Goal: Task Accomplishment & Management: Manage account settings

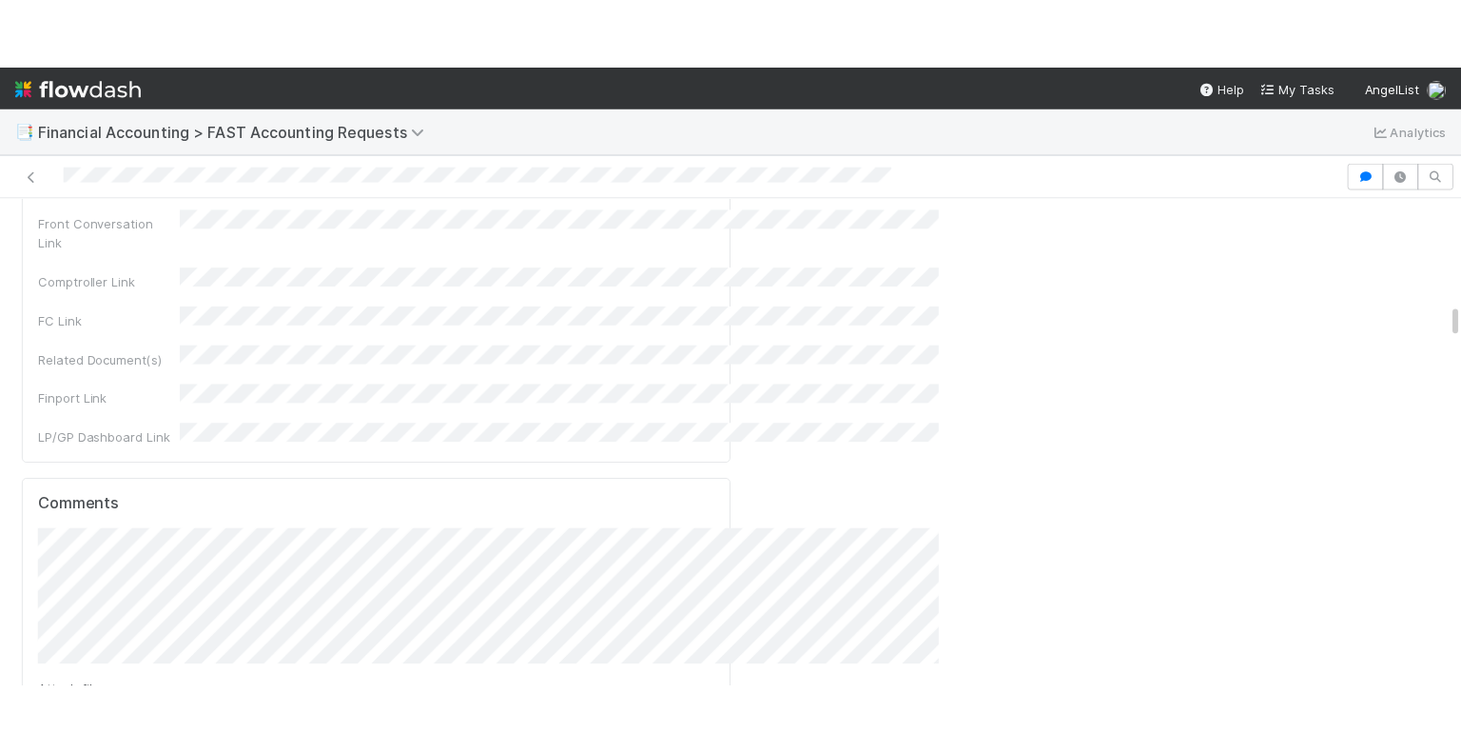
scroll to position [2721, 0]
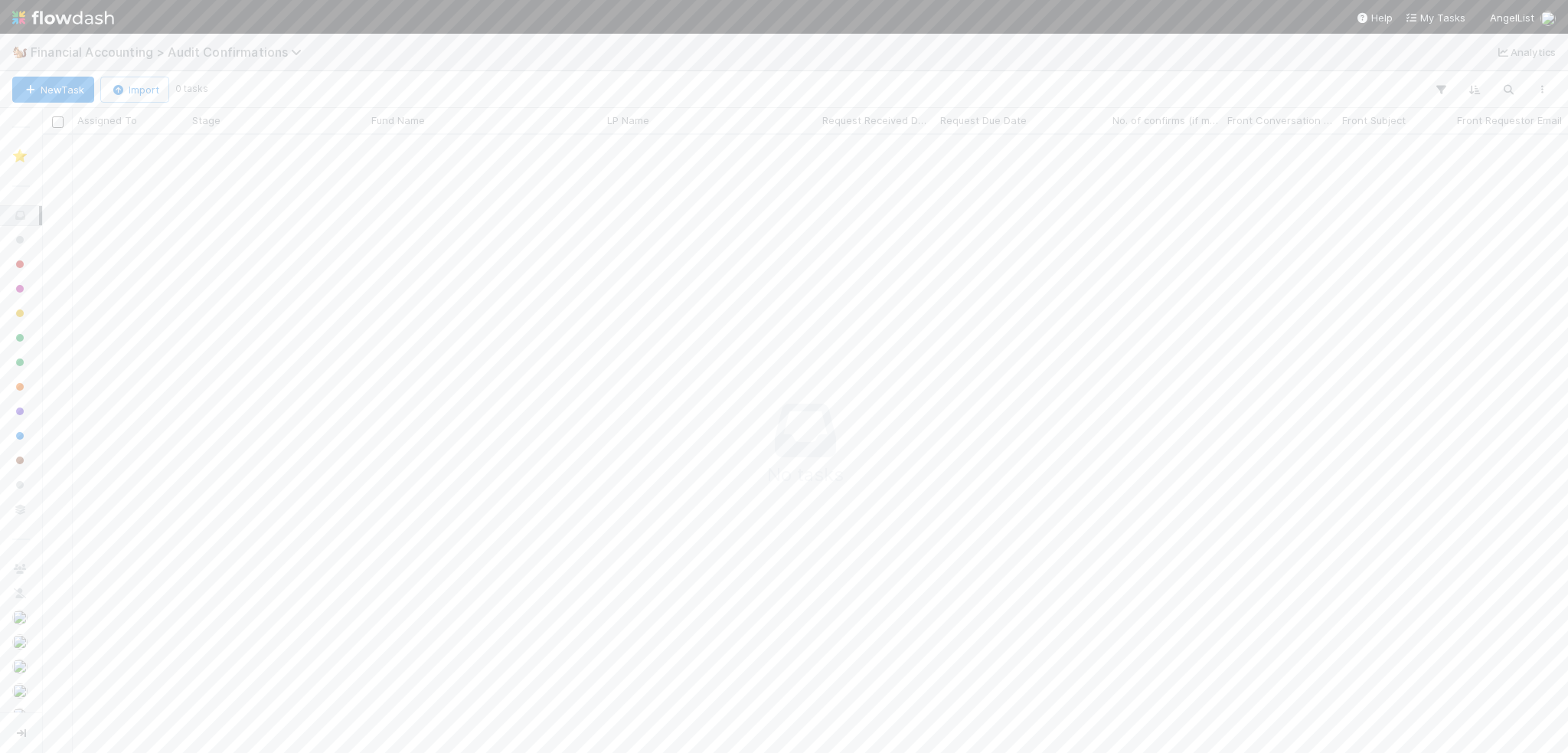
scroll to position [594, 1515]
click at [61, 45] on span "Financial Accounting > Audit Confirmations" at bounding box center [170, 52] width 279 height 15
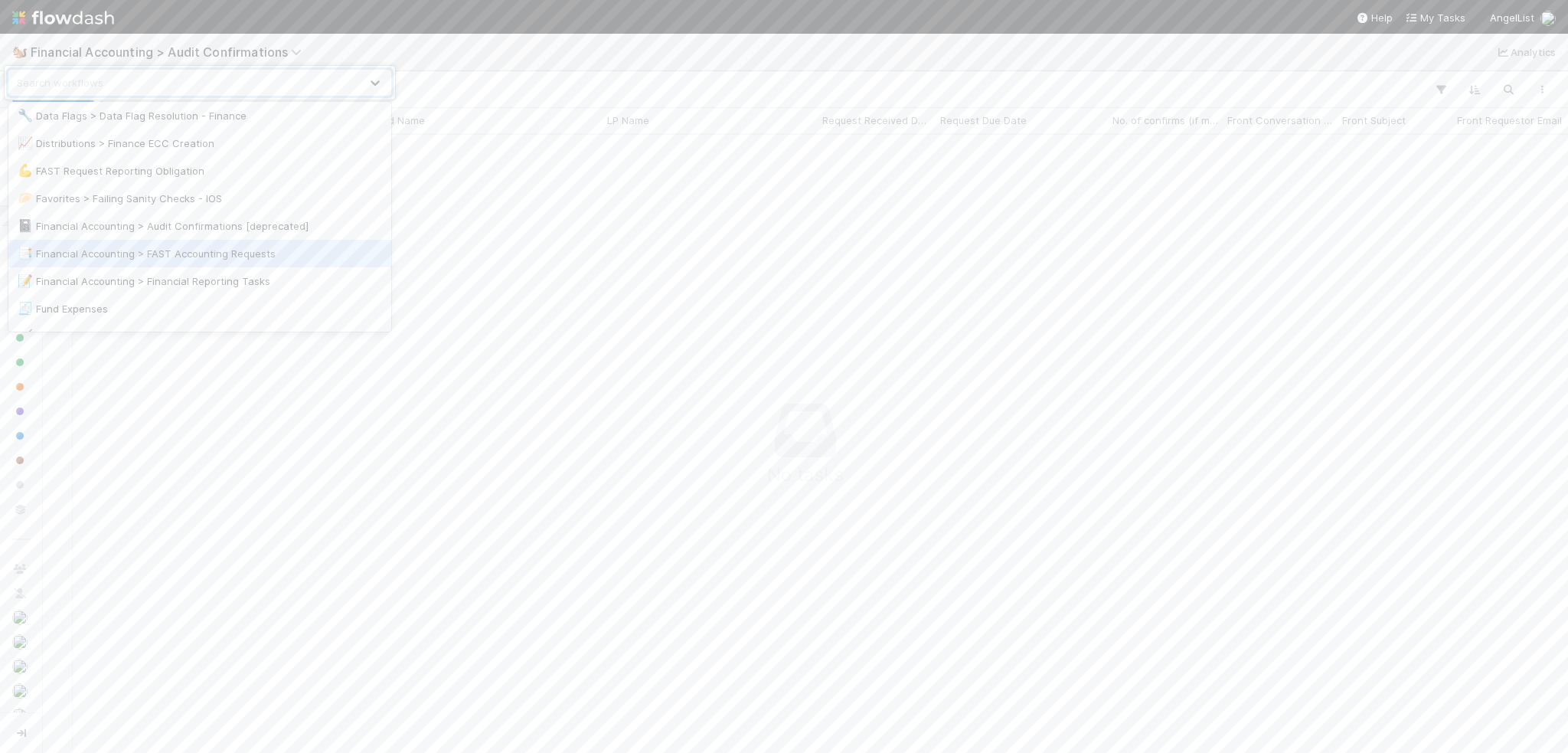
click at [134, 257] on div "📑 Financial Accounting > FAST Accounting Requests" at bounding box center [200, 253] width 365 height 15
click at [85, 31] on link at bounding box center [63, 17] width 102 height 35
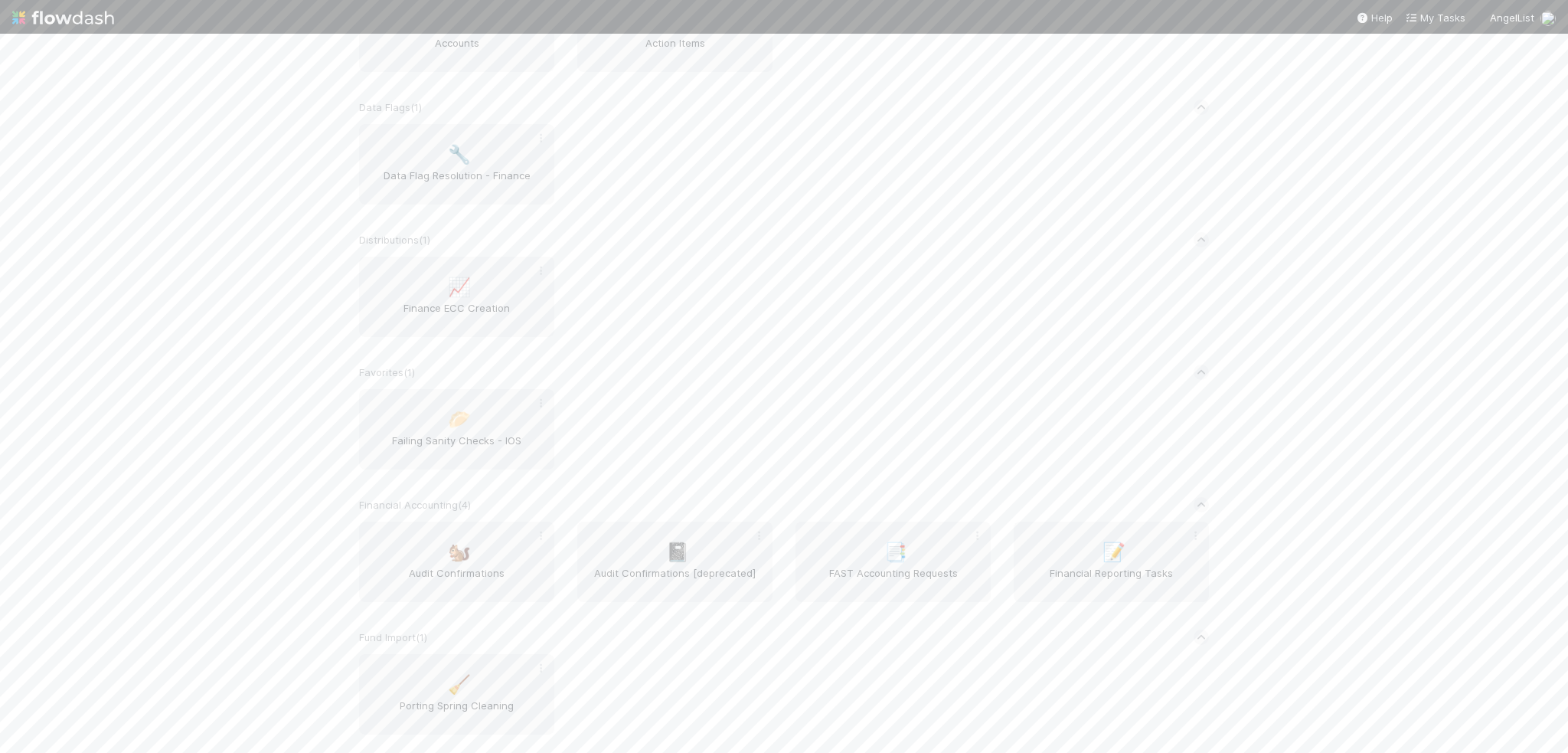
scroll to position [766, 0]
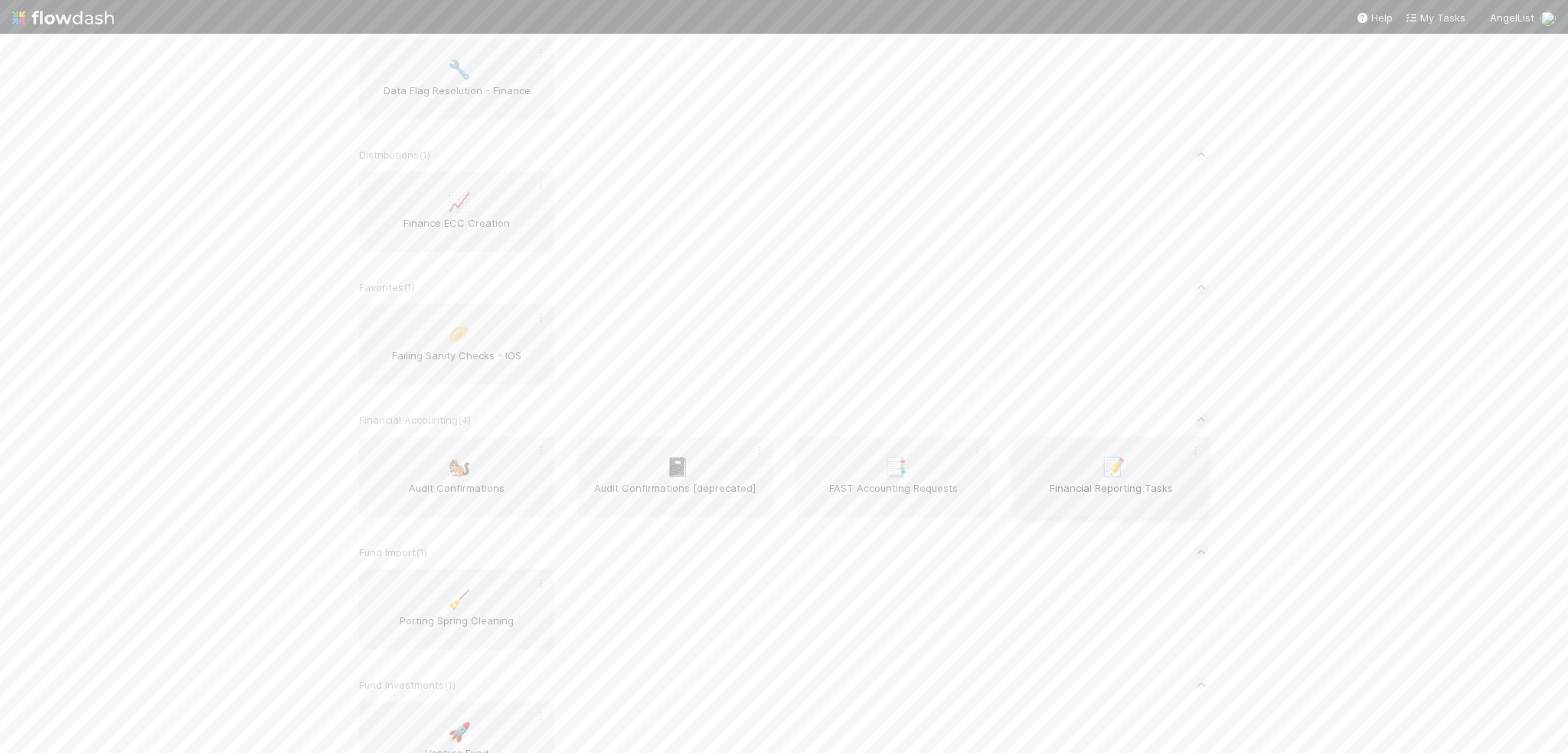
click at [1037, 465] on div "📝 Financial Reporting Tasks" at bounding box center [1112, 477] width 196 height 81
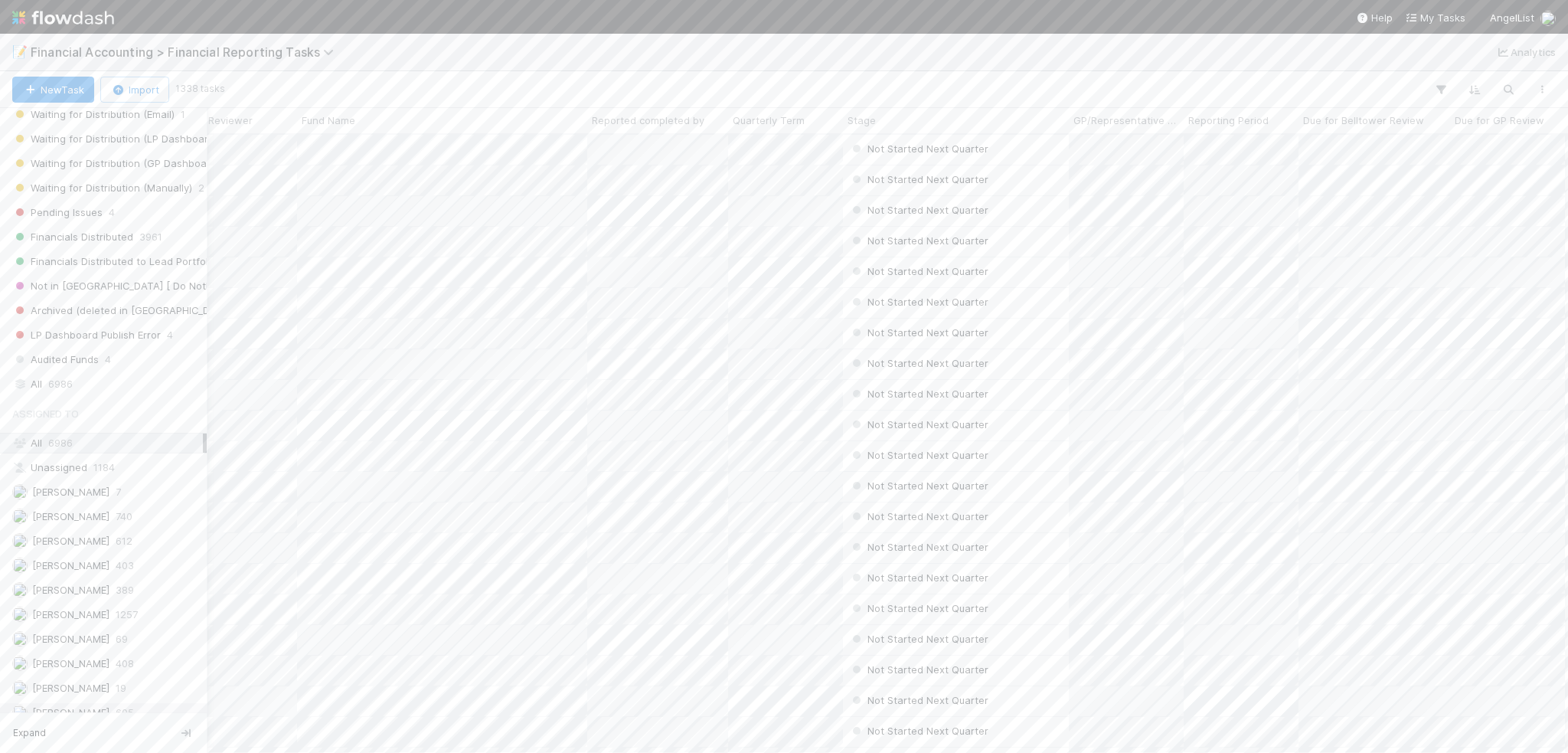
scroll to position [460, 0]
click at [95, 544] on div "[PERSON_NAME] 389" at bounding box center [107, 551] width 191 height 19
click at [86, 253] on div "🔥 Tasks for [DATE]" at bounding box center [61, 254] width 99 height 19
click at [493, 118] on div "Fund Name" at bounding box center [443, 120] width 282 height 15
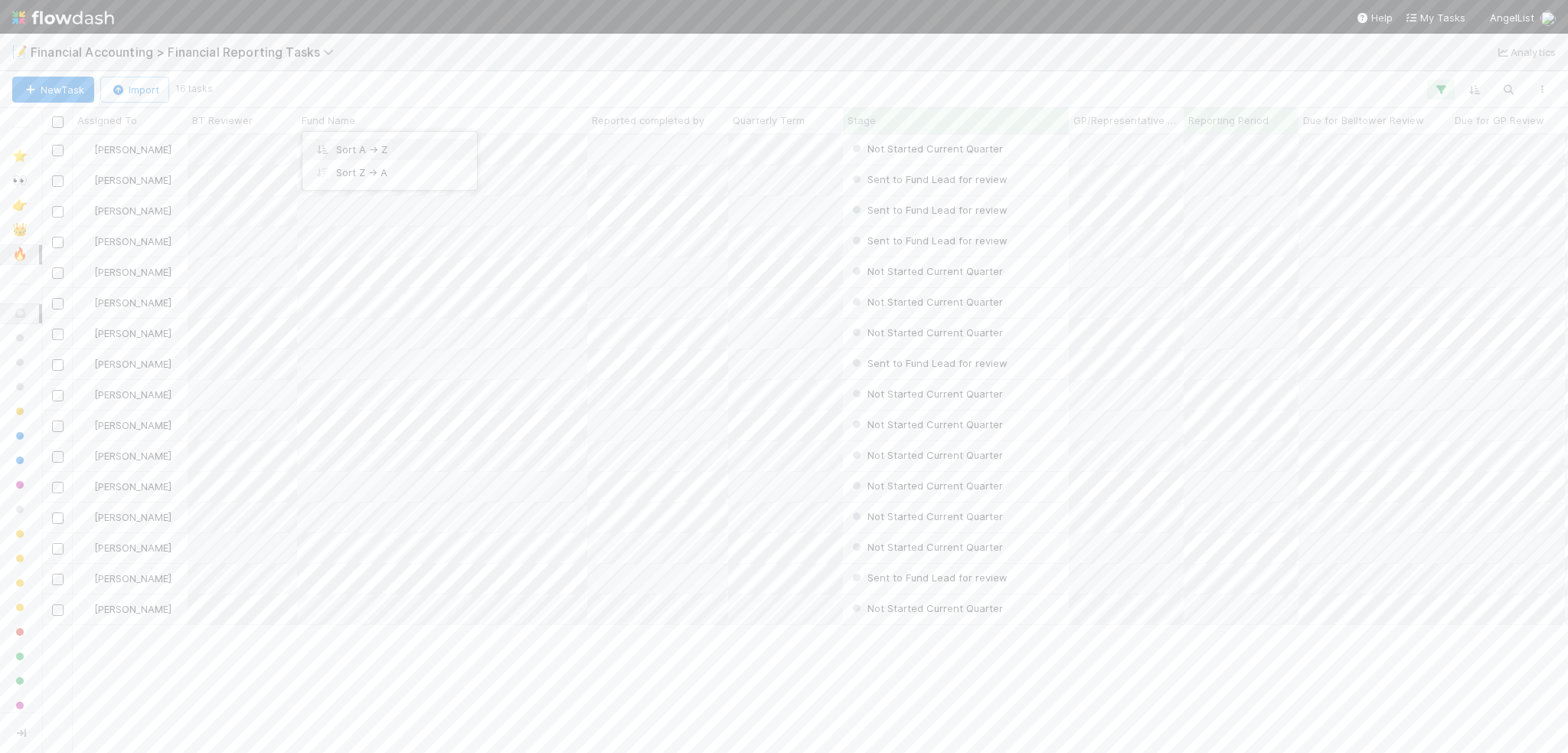
click at [403, 146] on div "Sort A → Z" at bounding box center [390, 149] width 175 height 23
click at [776, 121] on span "Quarterly Term" at bounding box center [768, 120] width 72 height 15
click at [766, 150] on div "Sort Lower → Higher" at bounding box center [820, 149] width 175 height 23
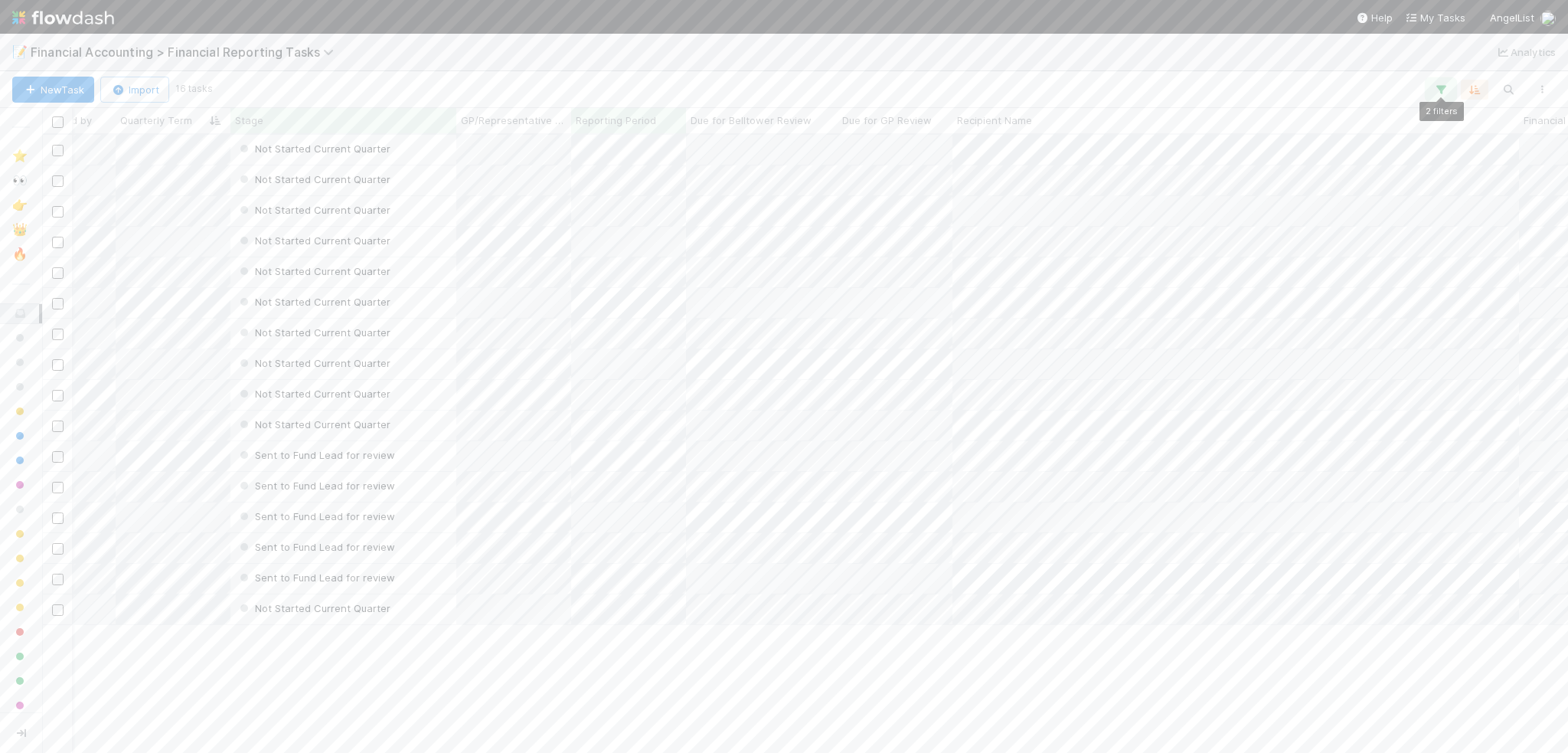
click at [1434, 86] on icon "button" at bounding box center [1441, 89] width 15 height 14
click at [1423, 167] on icon at bounding box center [1420, 169] width 15 height 9
click at [1421, 176] on icon at bounding box center [1420, 179] width 15 height 9
click at [439, 425] on div "Add Filter" at bounding box center [784, 376] width 1568 height 753
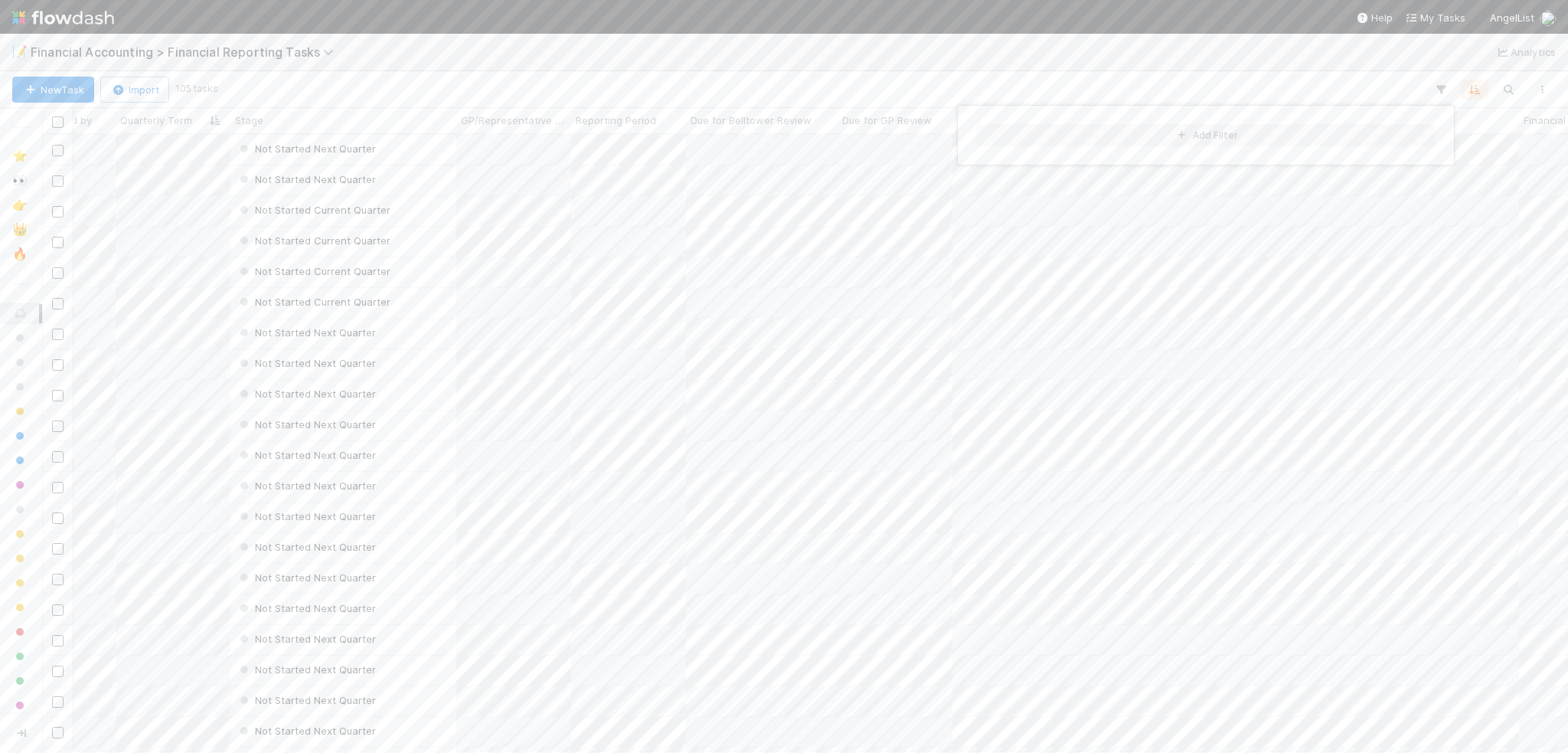
click at [919, 61] on div "Add Filter" at bounding box center [784, 376] width 1568 height 753
click at [1520, 95] on button "button" at bounding box center [1508, 89] width 27 height 20
click at [56, 413] on span "6986" at bounding box center [60, 421] width 24 height 19
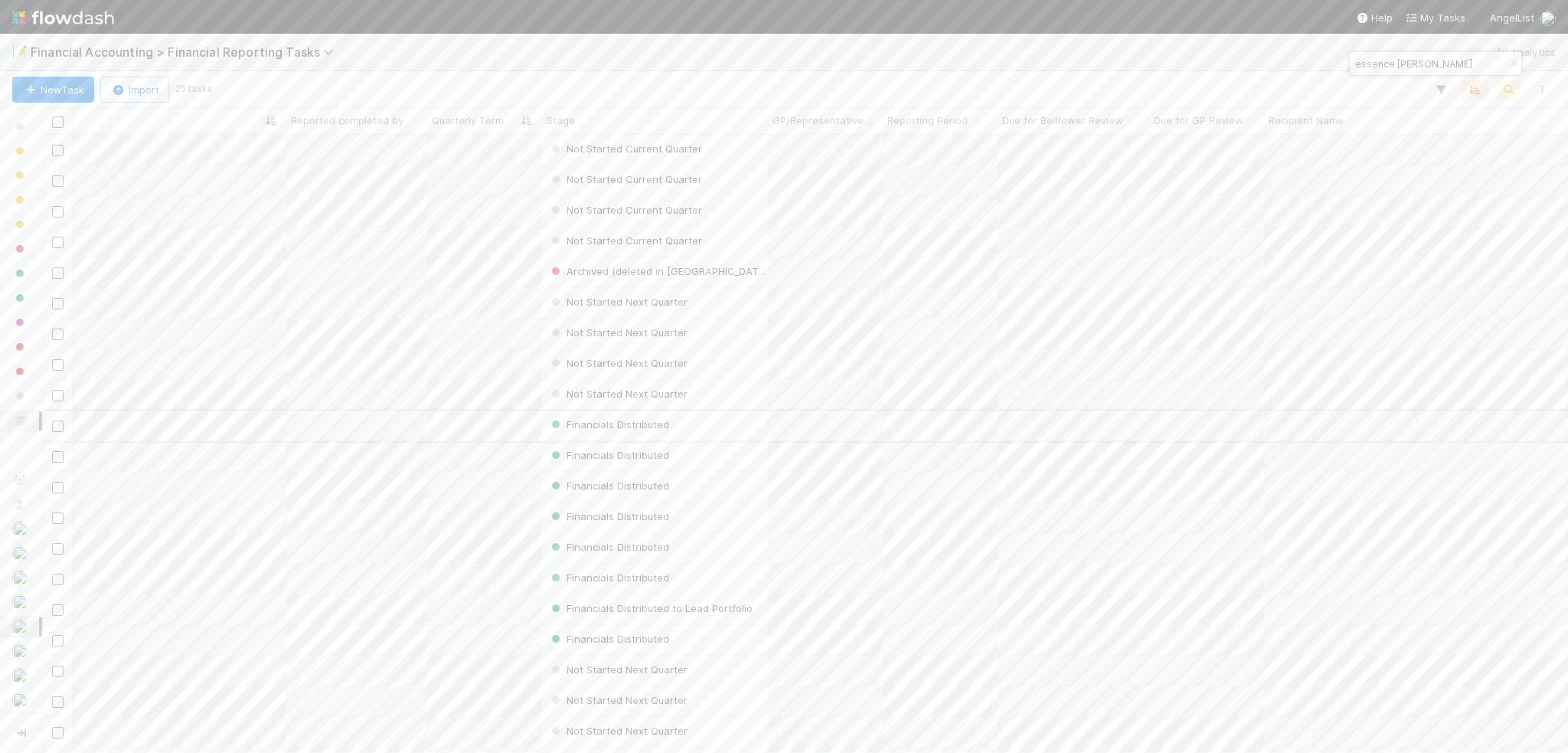
scroll to position [0, 304]
click at [1427, 64] on input "essence [PERSON_NAME]" at bounding box center [1429, 64] width 153 height 19
type input "essence [PERSON_NAME],"
click at [56, 474] on span "6986" at bounding box center [60, 479] width 24 height 12
click at [807, 254] on div at bounding box center [784, 376] width 1568 height 753
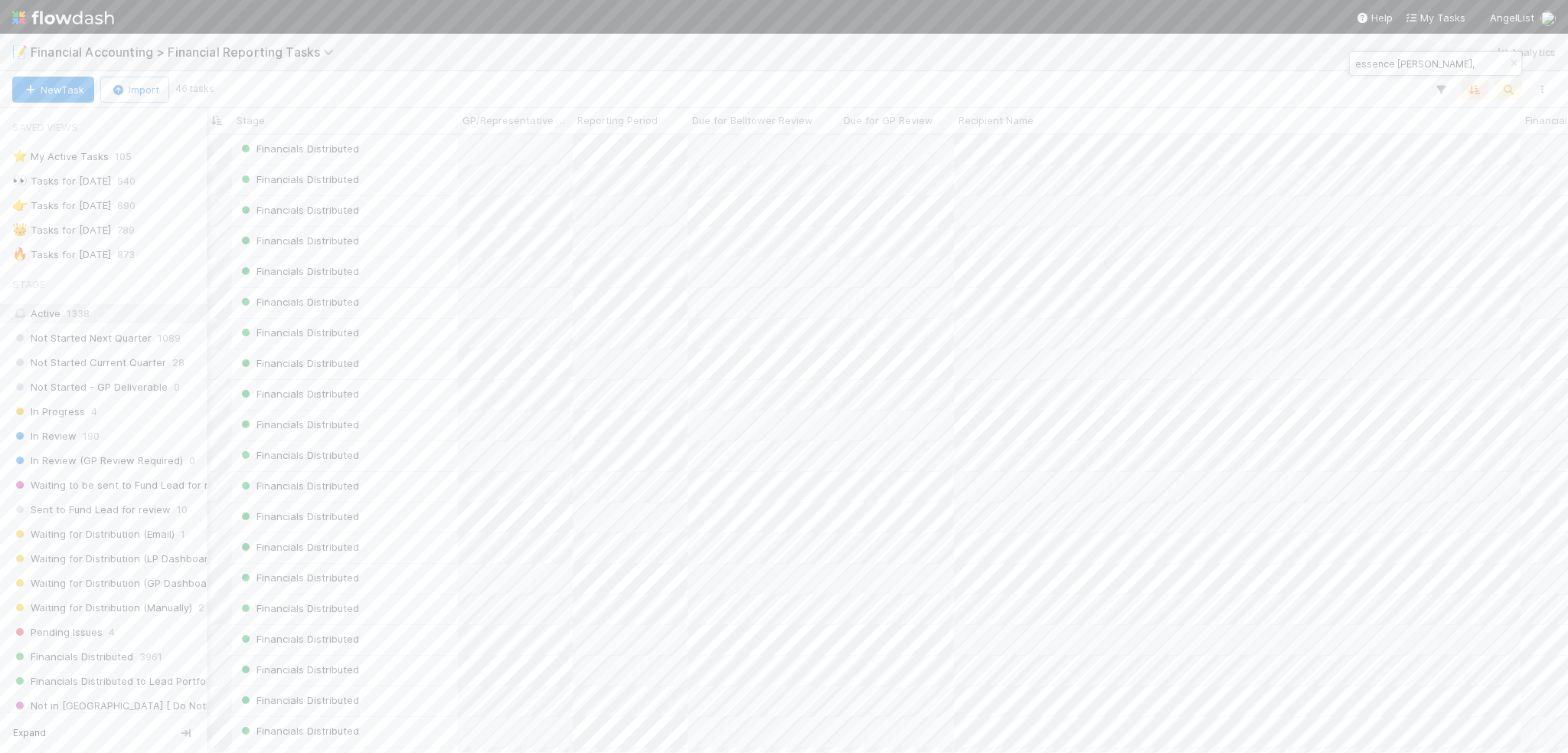
click at [52, 305] on div "Active 1338" at bounding box center [107, 314] width 191 height 19
click at [78, 263] on div "Saved Views ⭐ My Active Tasks 105 👀 Tasks for [DATE] 940 👉 Tasks for [DATE] 890…" at bounding box center [103, 410] width 207 height 605
click at [77, 250] on div "🔥 Tasks for [DATE]" at bounding box center [61, 254] width 99 height 19
click at [1044, 245] on div at bounding box center [784, 376] width 1568 height 753
click at [805, 154] on div at bounding box center [784, 376] width 1568 height 753
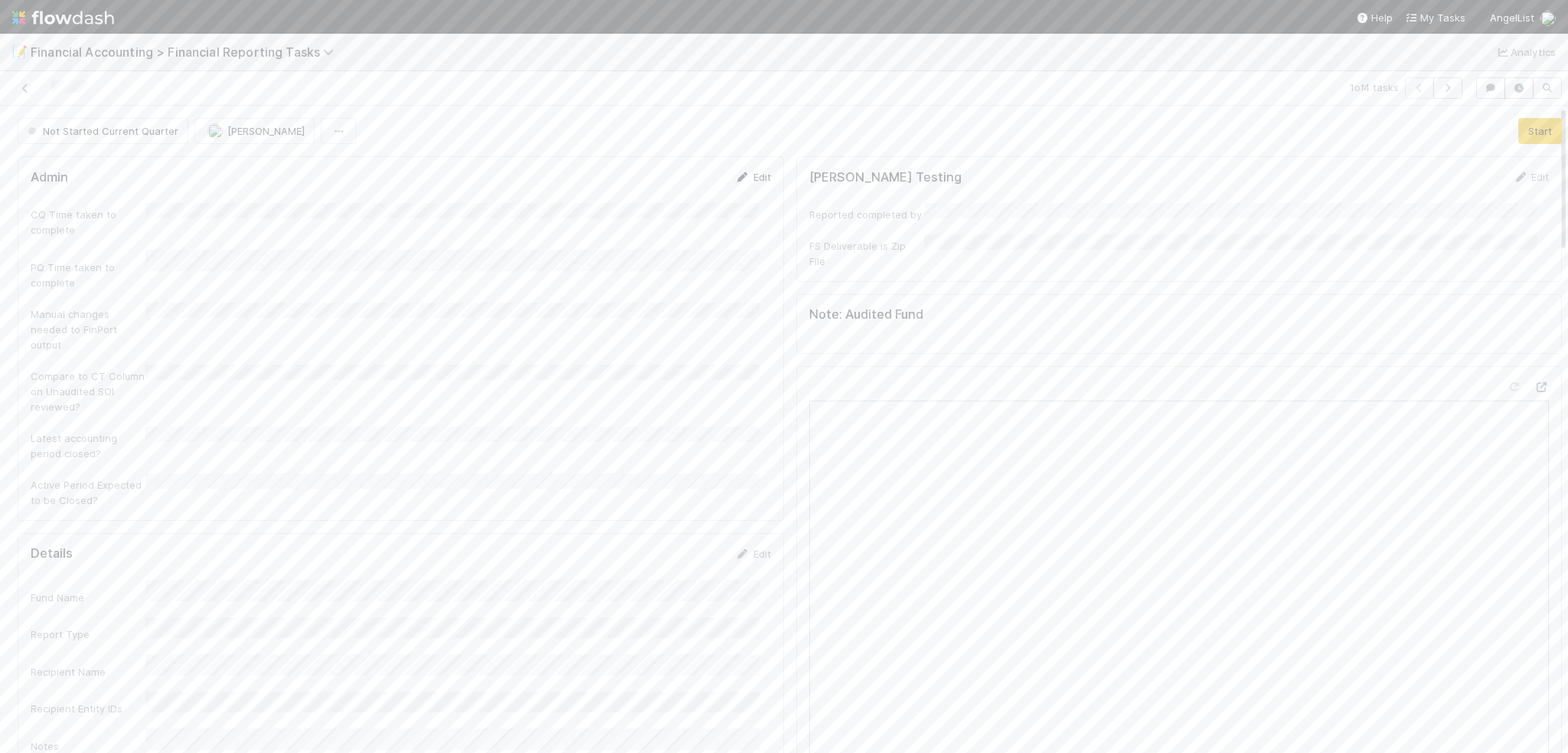
click at [741, 173] on link "Edit" at bounding box center [753, 176] width 36 height 12
click at [175, 383] on div "Cost Basis" at bounding box center [455, 386] width 608 height 27
click at [250, 395] on div "Fair Value" at bounding box center [455, 386] width 608 height 27
click at [284, 377] on div "Other balance sheet issues" at bounding box center [455, 386] width 608 height 27
click at [312, 416] on div "Management/Admin fee" at bounding box center [455, 414] width 608 height 27
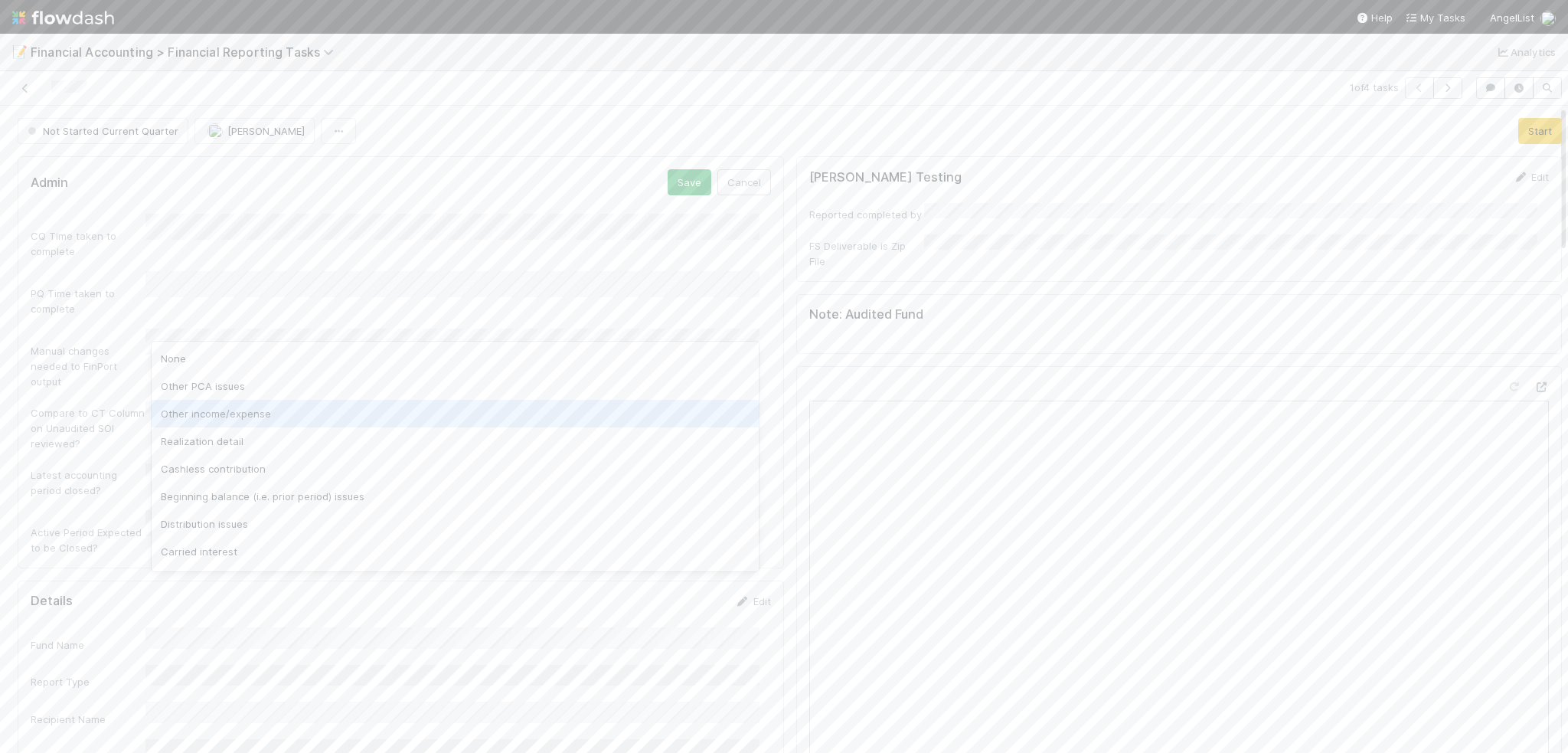
click at [386, 423] on div "Other income/expense" at bounding box center [455, 414] width 608 height 27
click at [376, 416] on div "Realization detail" at bounding box center [455, 414] width 608 height 27
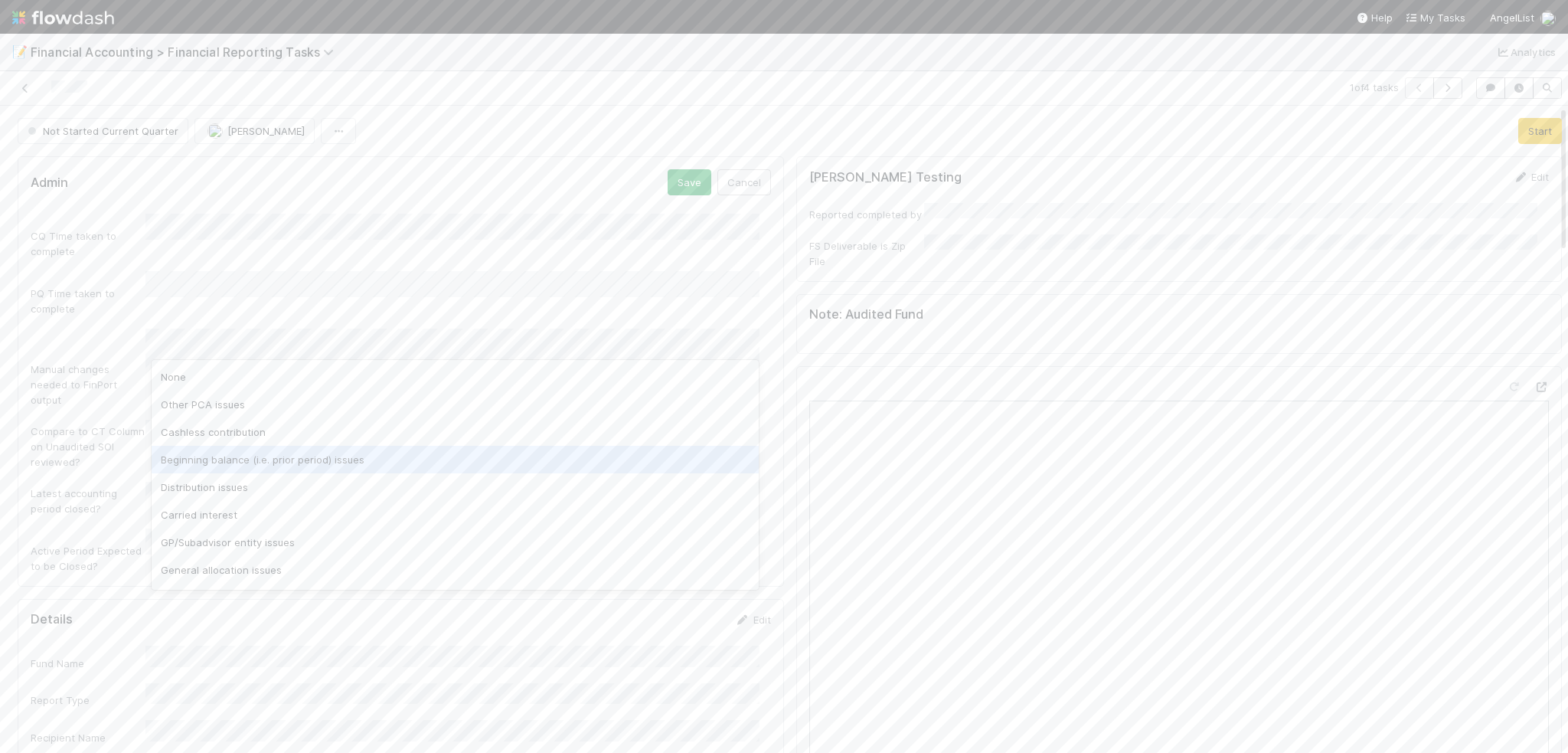
click at [261, 459] on div "Beginning balance (i.e. prior period) issues" at bounding box center [455, 460] width 608 height 27
click at [298, 457] on div "Distribution issues" at bounding box center [455, 460] width 608 height 27
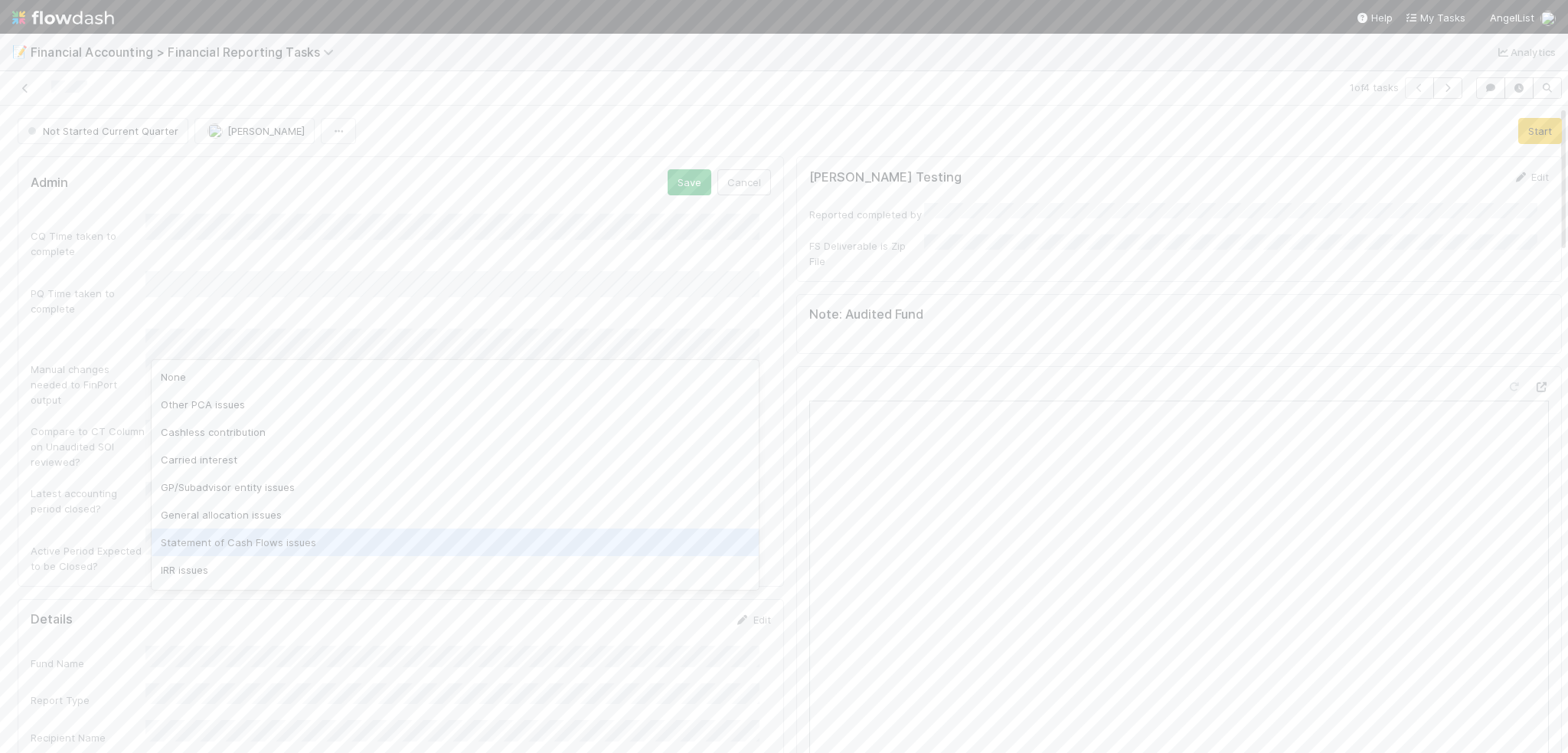
click at [265, 549] on div "Statement of Cash Flows issues" at bounding box center [455, 542] width 608 height 27
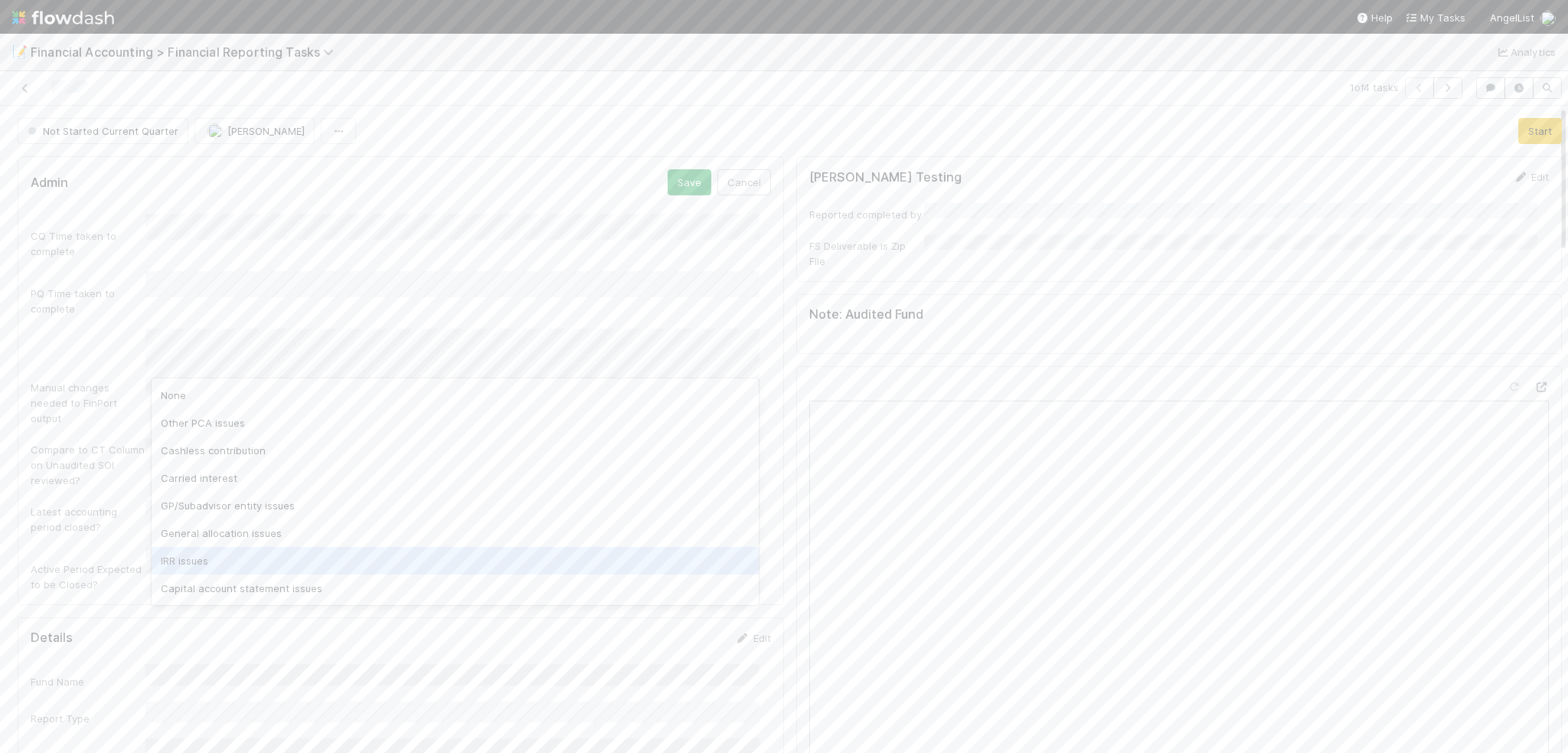
click at [260, 561] on div "IRR issues" at bounding box center [455, 561] width 608 height 27
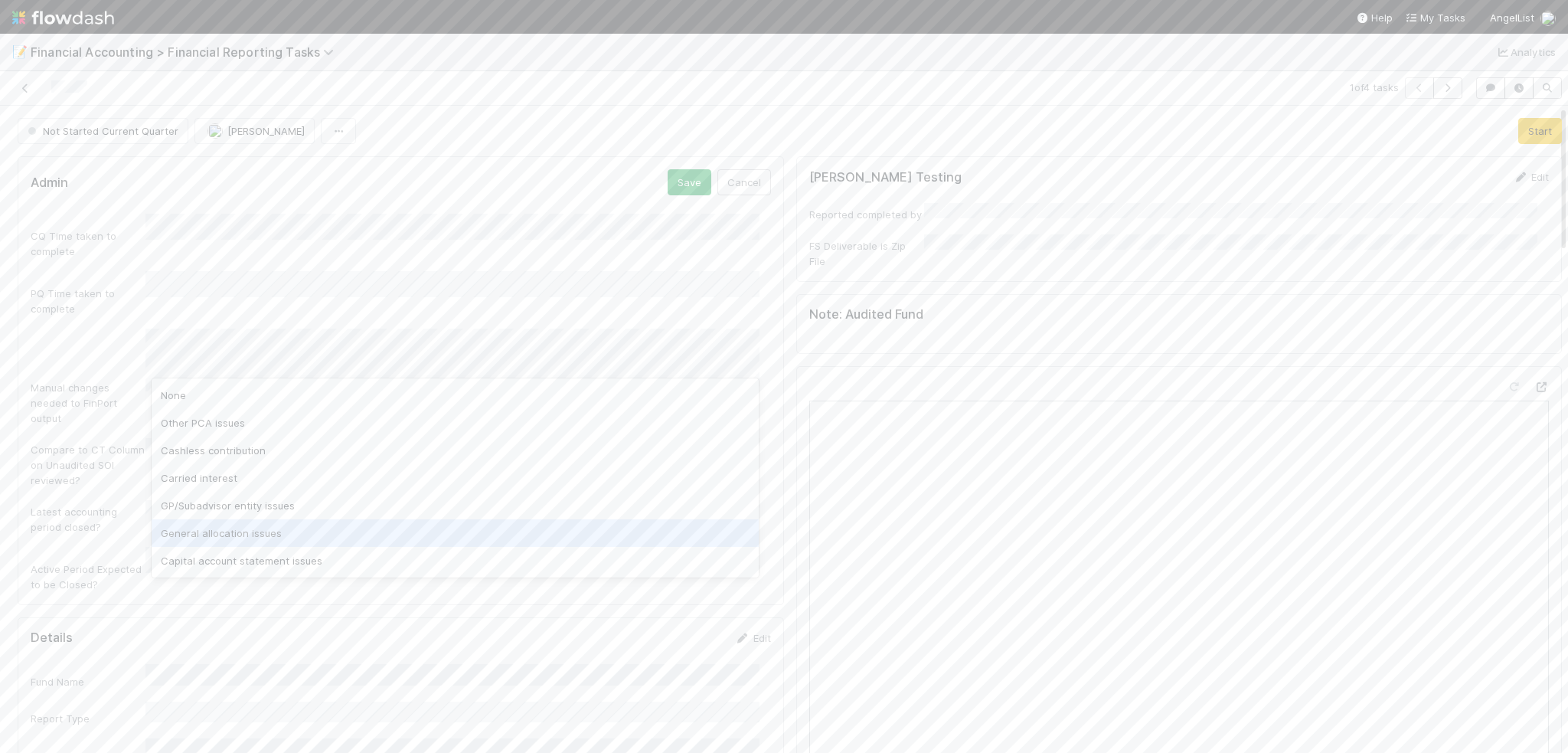
click at [85, 441] on div "CQ Time taken to complete PQ Time taken to complete Manual changes needed to Fi…" at bounding box center [401, 403] width 741 height 379
click at [166, 560] on div "No" at bounding box center [455, 562] width 608 height 27
click at [679, 187] on button "Save" at bounding box center [690, 182] width 43 height 26
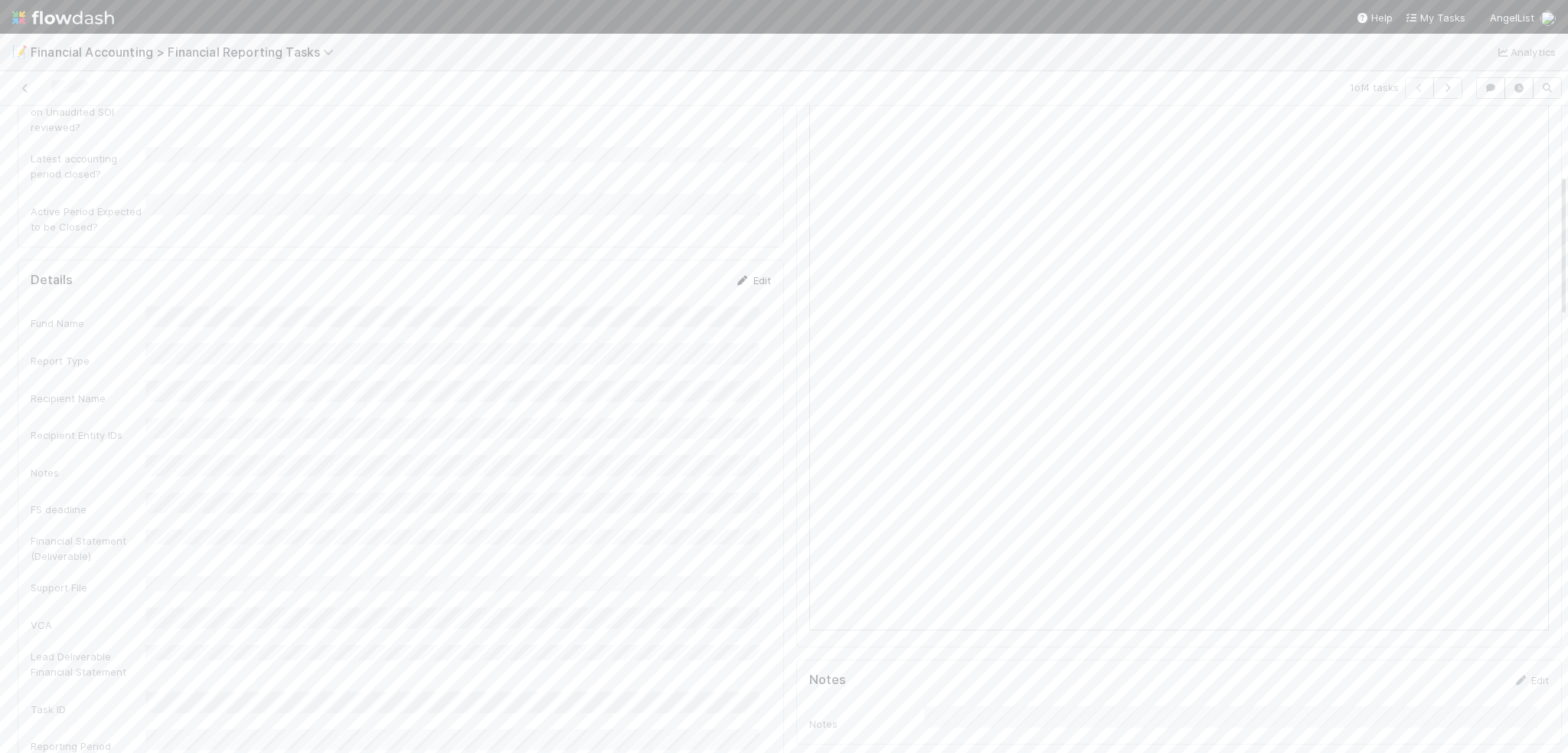
click at [737, 276] on icon at bounding box center [742, 281] width 15 height 10
click at [671, 197] on button "Save" at bounding box center [690, 209] width 43 height 26
click at [1519, 119] on button "Start" at bounding box center [1541, 131] width 43 height 26
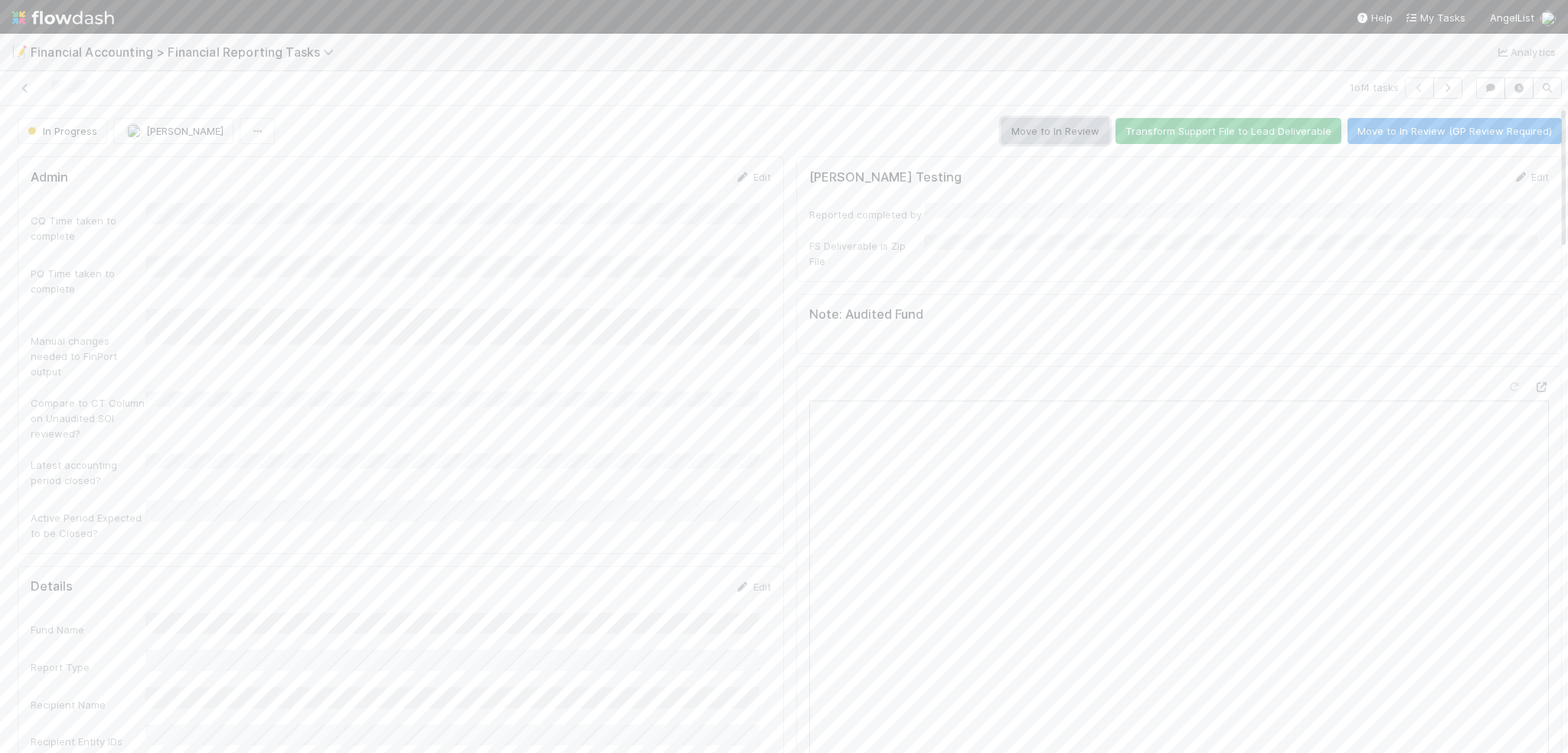
click at [1015, 126] on button "Move to In Review" at bounding box center [1055, 131] width 108 height 26
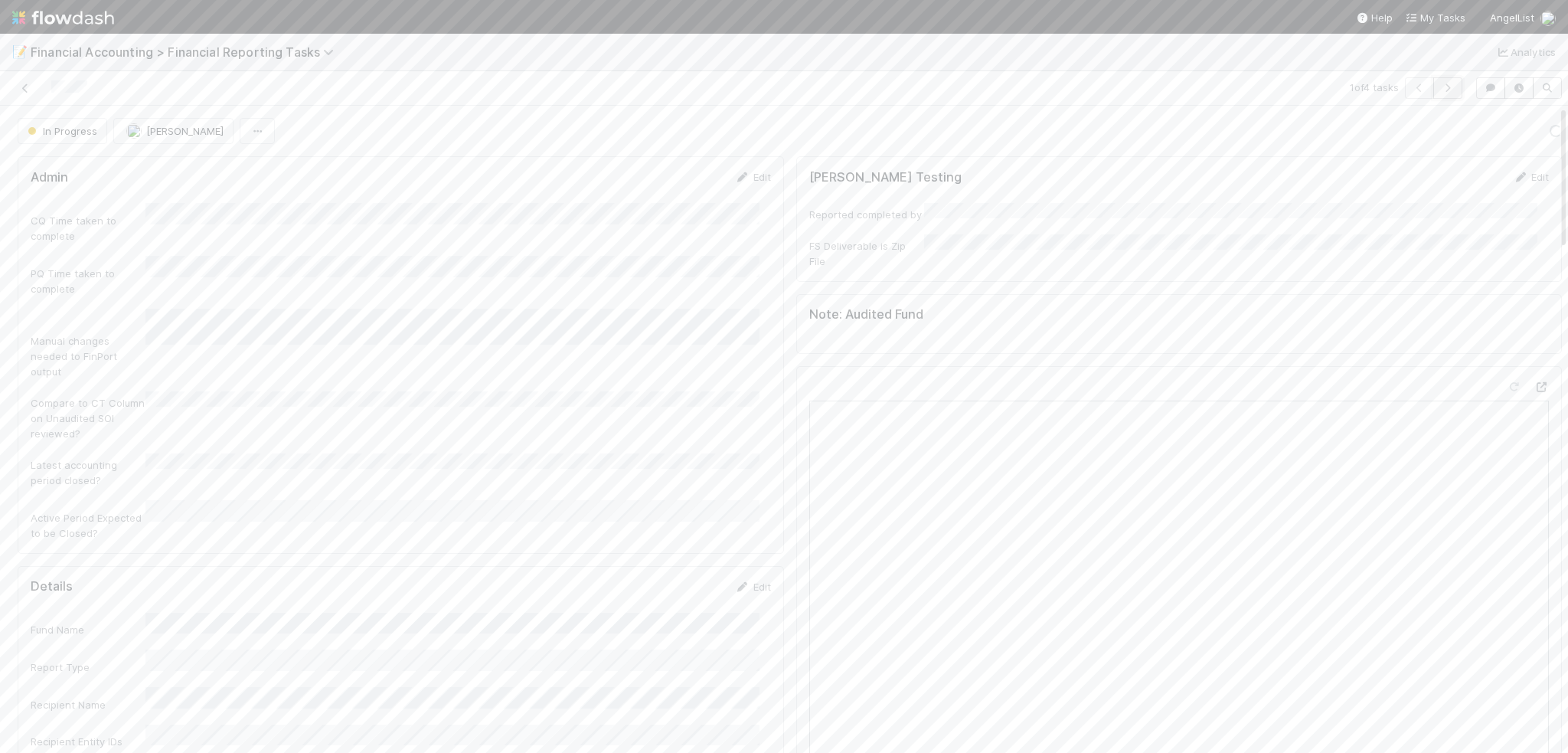
click at [1441, 87] on icon "button" at bounding box center [1448, 88] width 15 height 9
click at [750, 179] on link "Edit" at bounding box center [753, 176] width 36 height 12
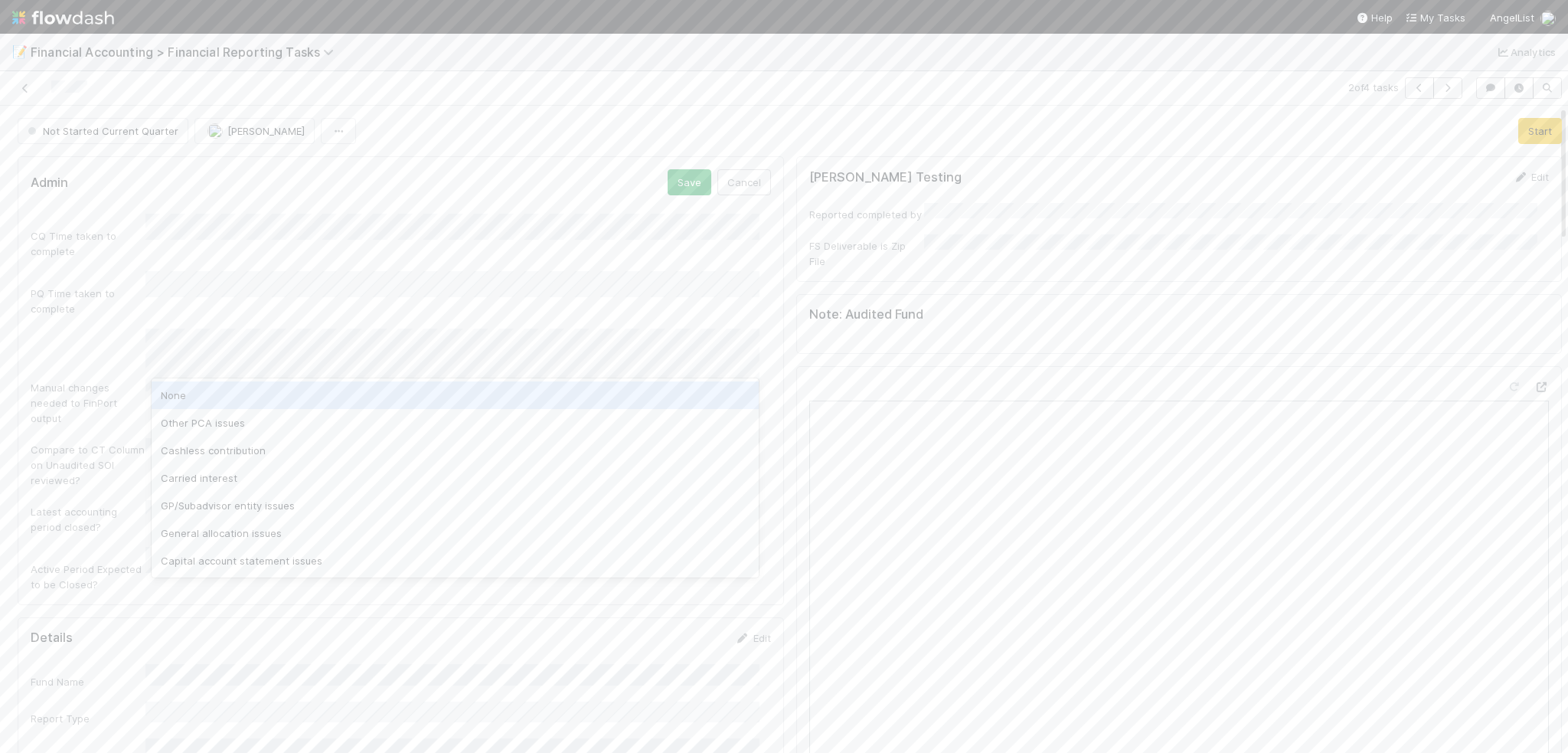
click at [89, 380] on div "Manual changes needed to FinPort output" at bounding box center [88, 403] width 115 height 46
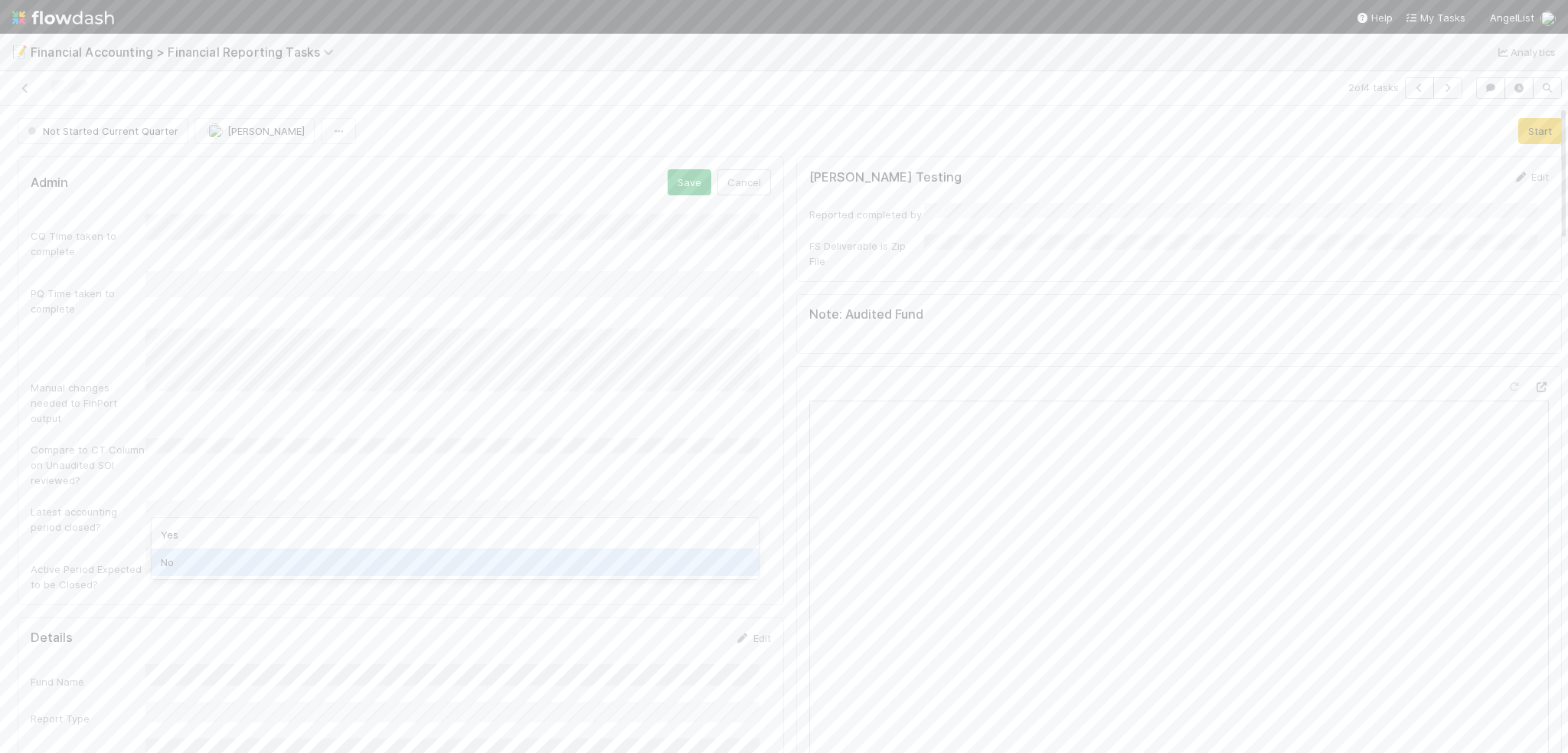
click at [171, 549] on div "No" at bounding box center [455, 562] width 608 height 27
click at [669, 185] on button "Save" at bounding box center [690, 182] width 43 height 26
click at [741, 351] on link "Edit" at bounding box center [753, 357] width 36 height 12
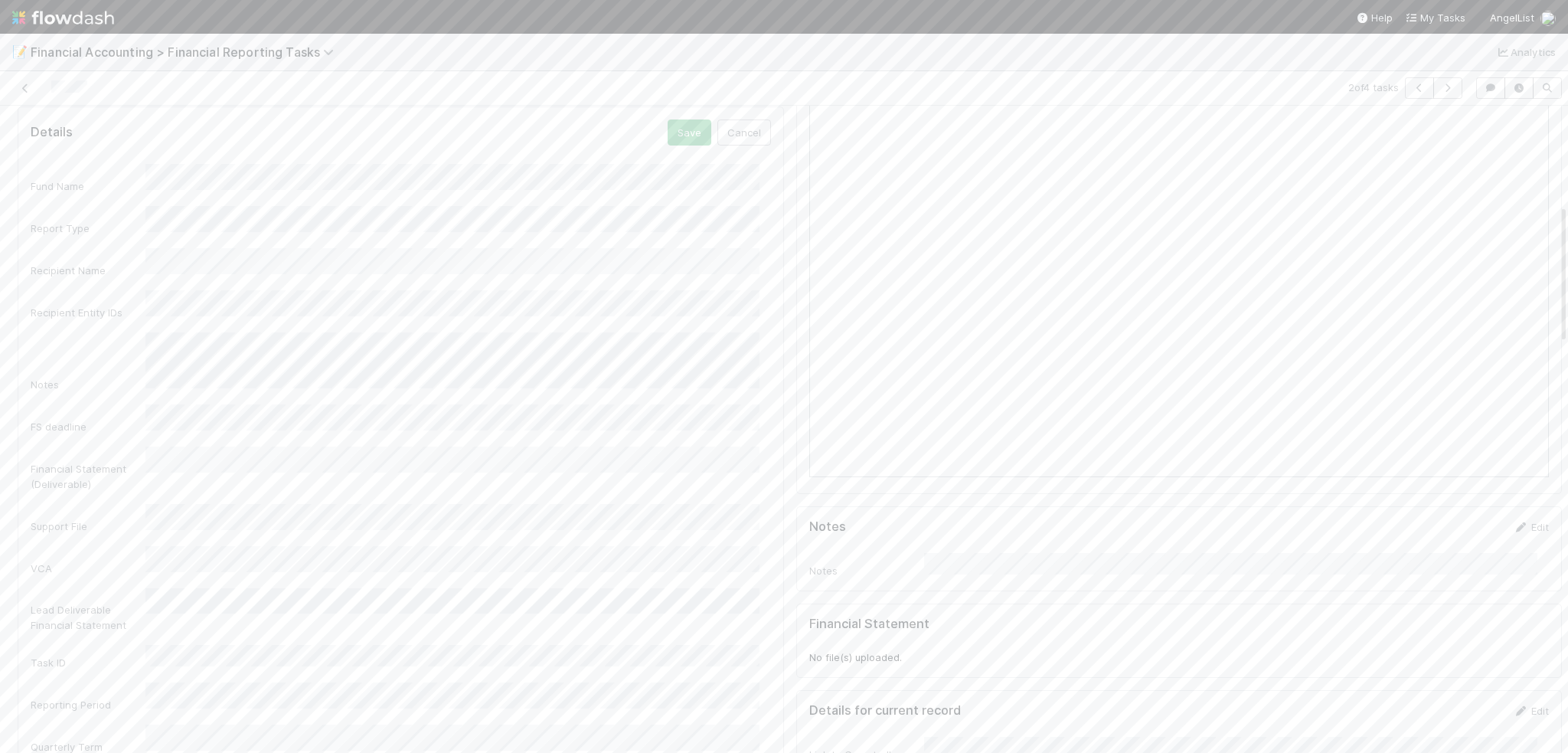
scroll to position [0, 0]
click at [672, 579] on button "Save" at bounding box center [690, 592] width 43 height 26
click at [1535, 136] on button "Start" at bounding box center [1541, 131] width 43 height 26
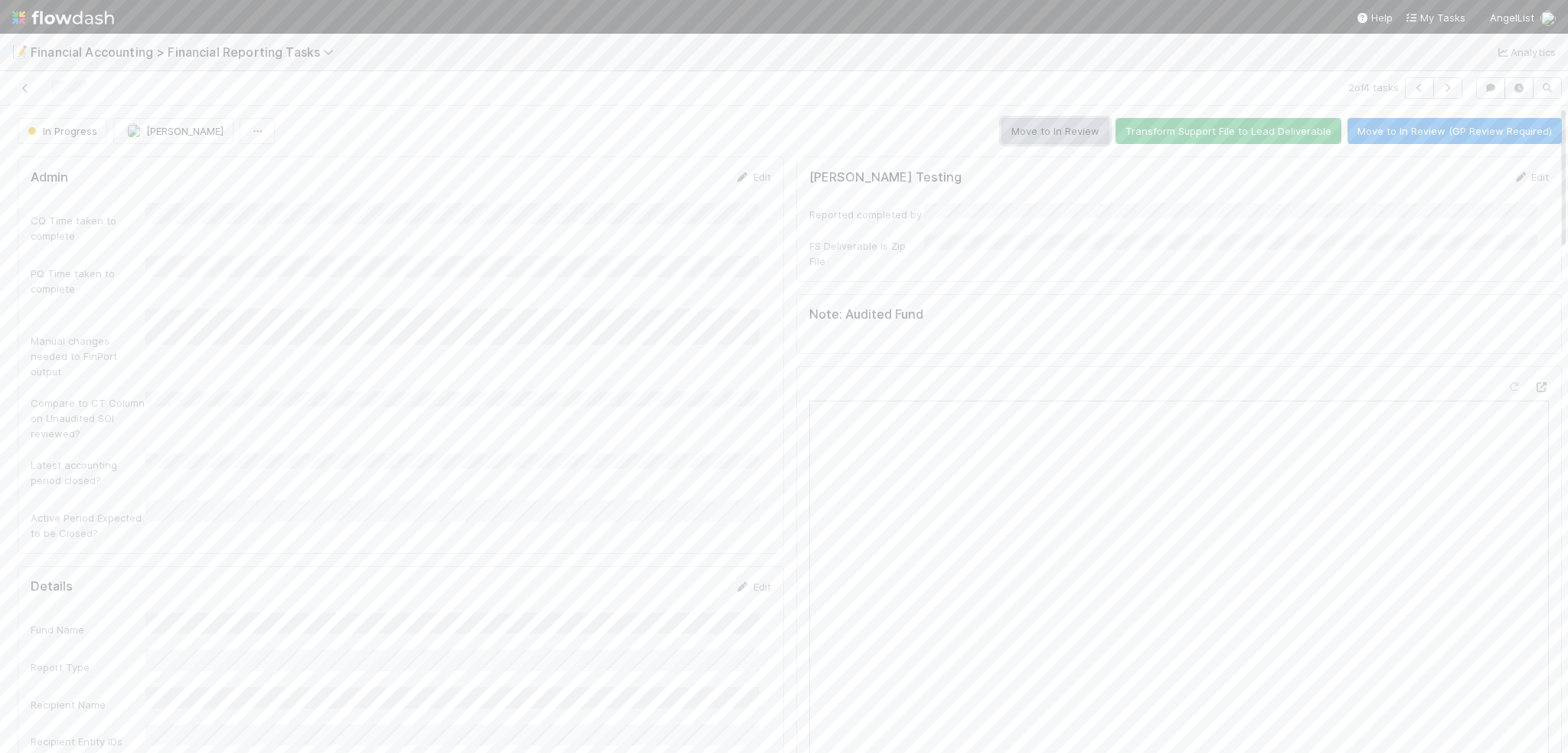
click at [1065, 134] on button "Move to In Review" at bounding box center [1055, 131] width 108 height 26
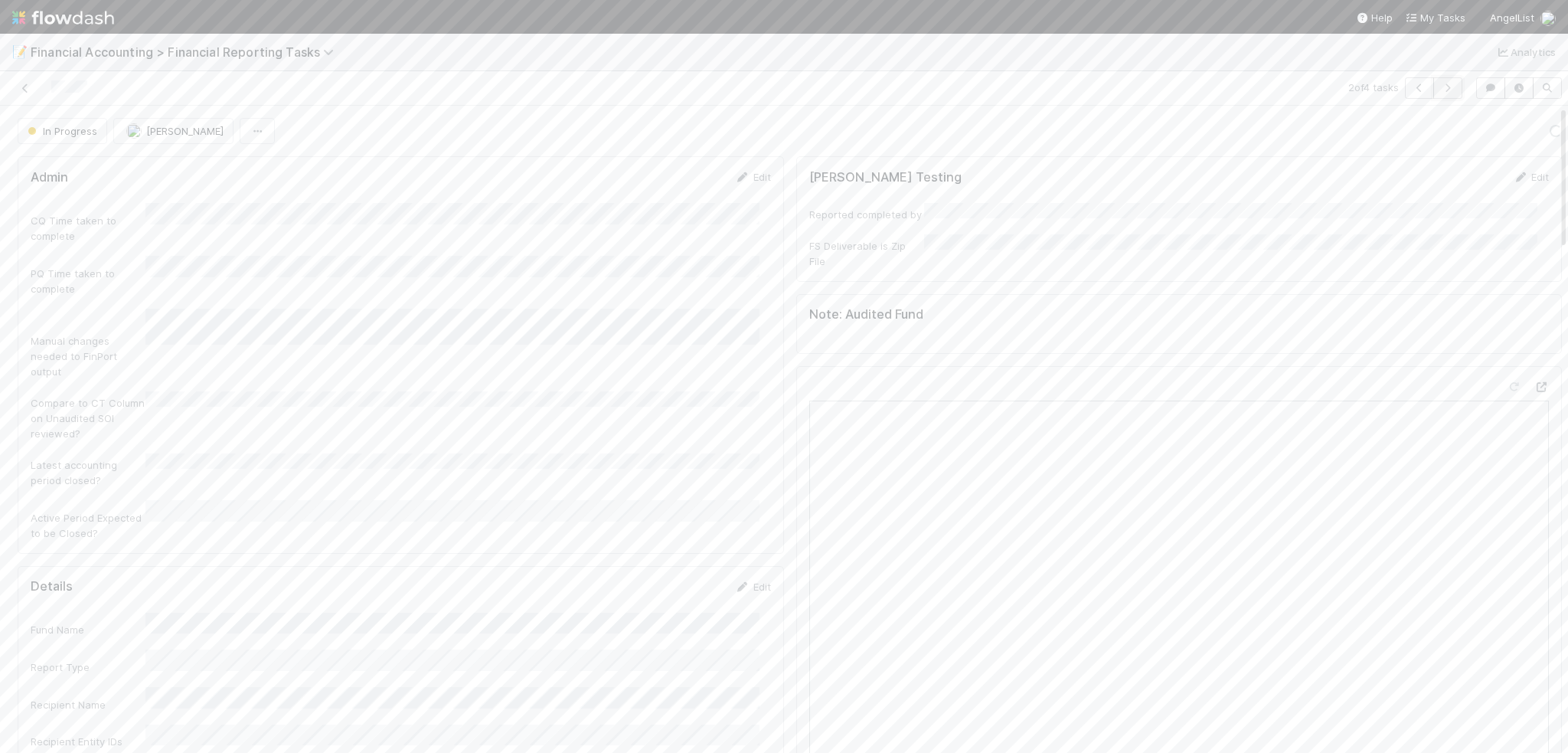
click at [1441, 89] on icon "button" at bounding box center [1448, 88] width 15 height 9
click at [741, 180] on link "Edit" at bounding box center [753, 176] width 36 height 12
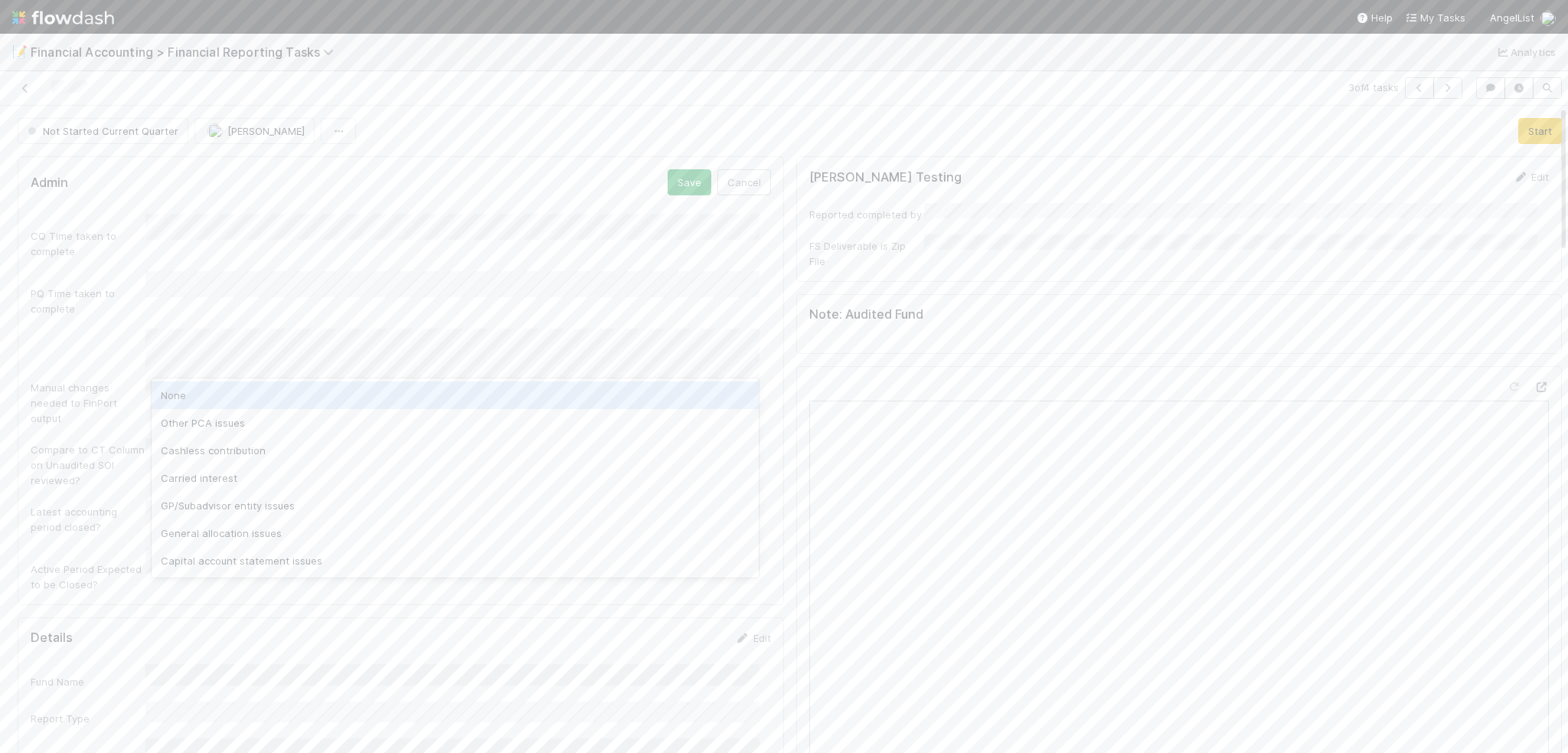
click at [72, 286] on div "PQ Time taken to complete" at bounding box center [88, 301] width 115 height 31
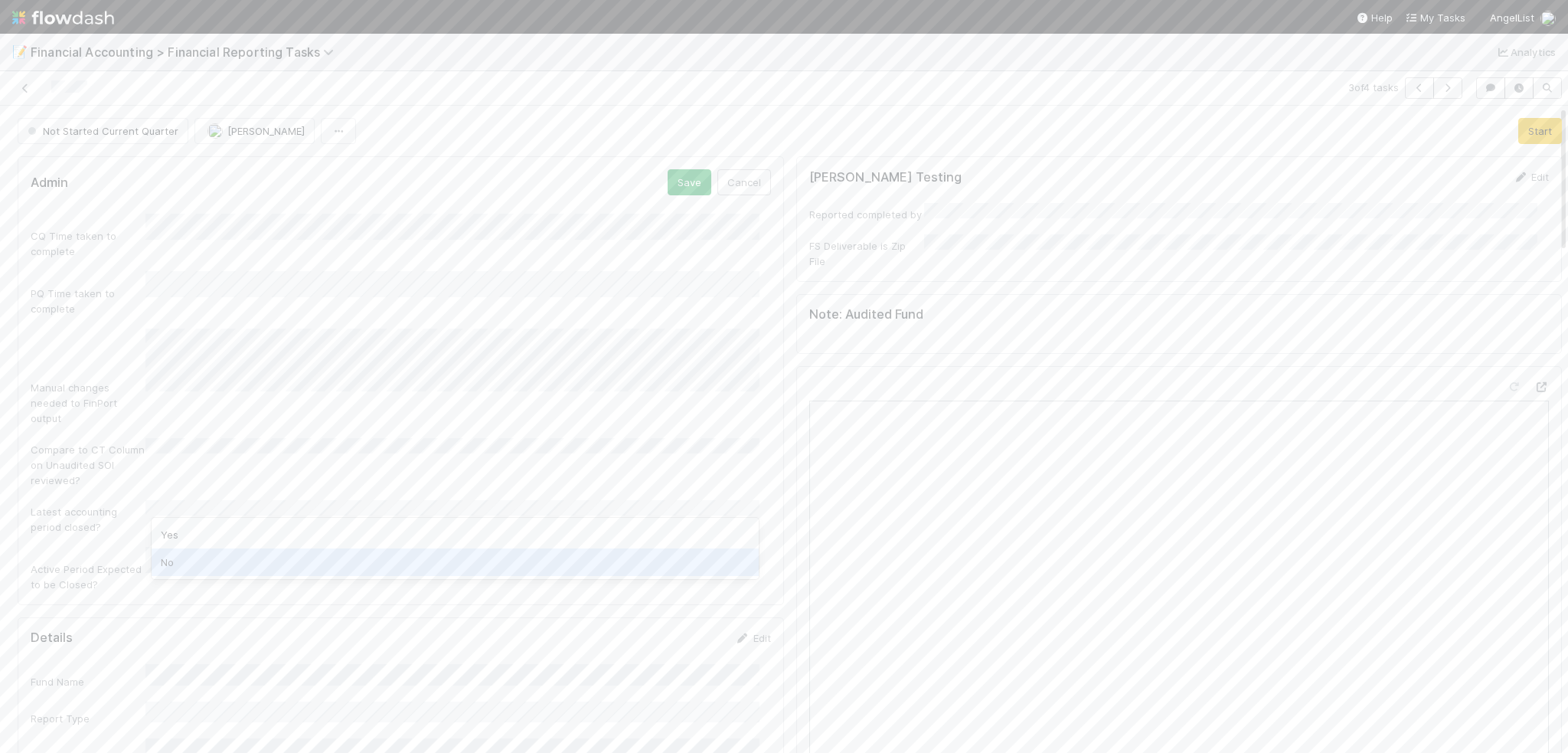
click at [174, 561] on div "No" at bounding box center [455, 562] width 608 height 27
click at [672, 184] on button "Save" at bounding box center [690, 182] width 43 height 26
click at [747, 581] on link "Edit" at bounding box center [753, 586] width 36 height 12
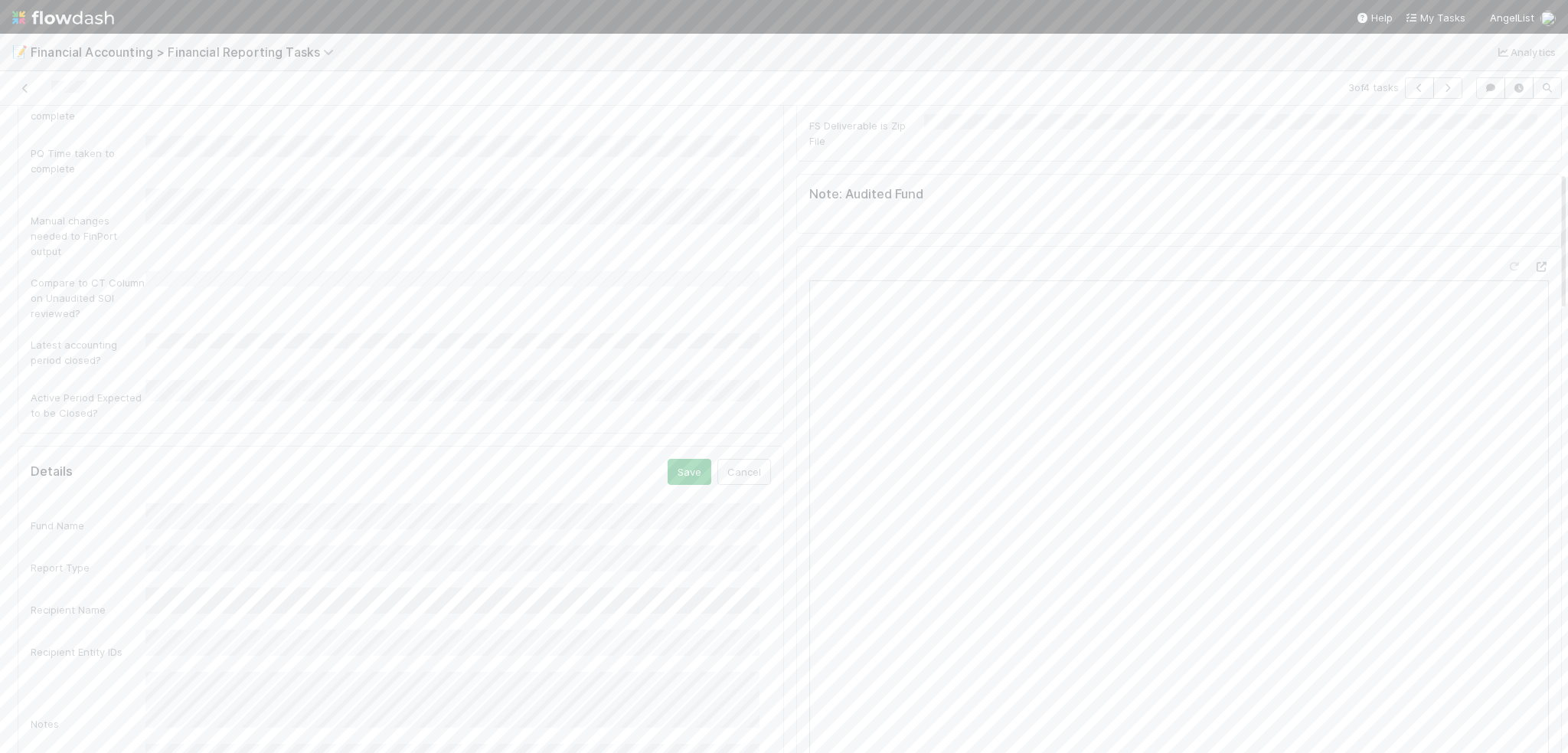
scroll to position [307, 0]
click at [670, 273] on button "Save" at bounding box center [690, 286] width 43 height 26
click at [1522, 133] on button "Start" at bounding box center [1541, 131] width 43 height 26
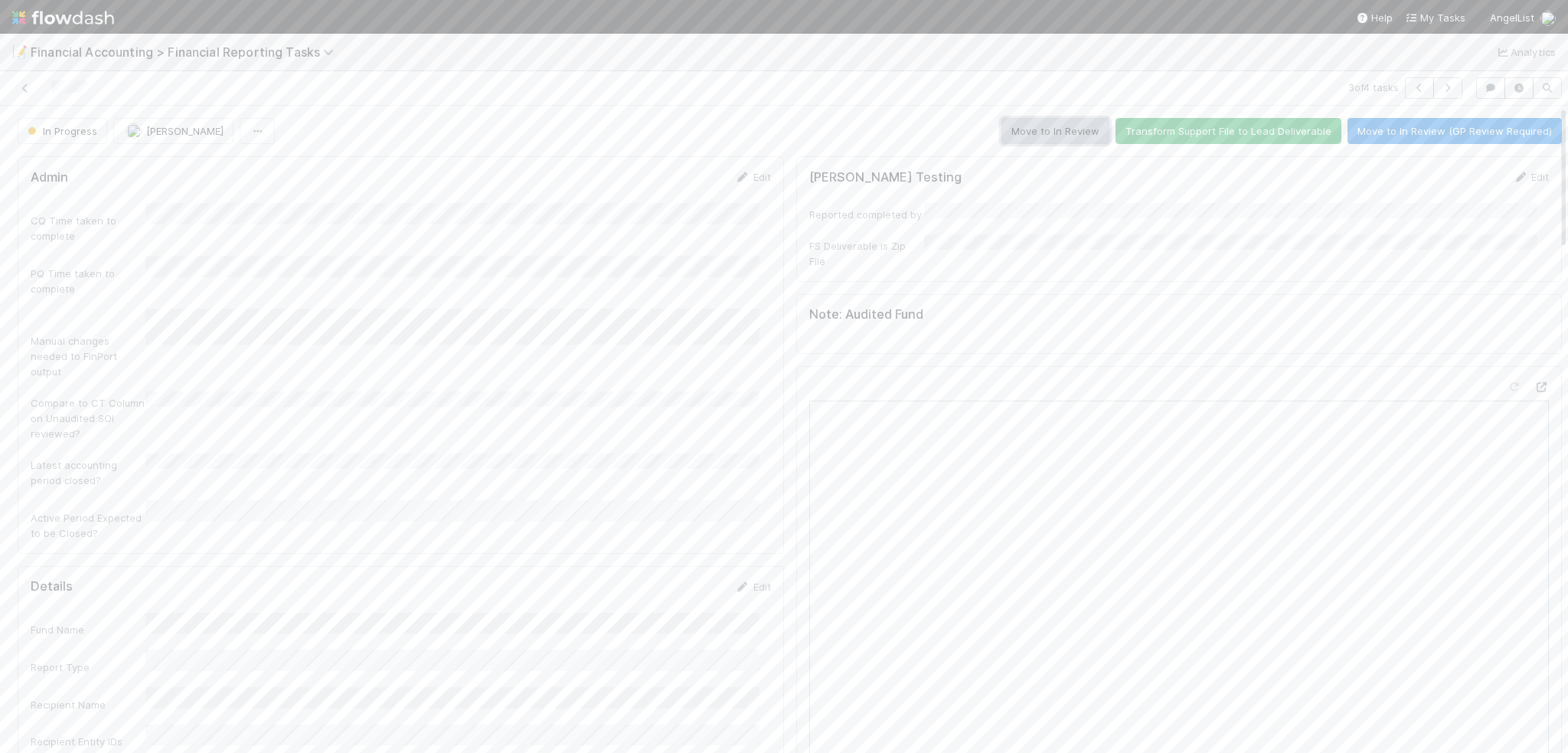
click at [1049, 131] on button "Move to In Review" at bounding box center [1055, 131] width 108 height 26
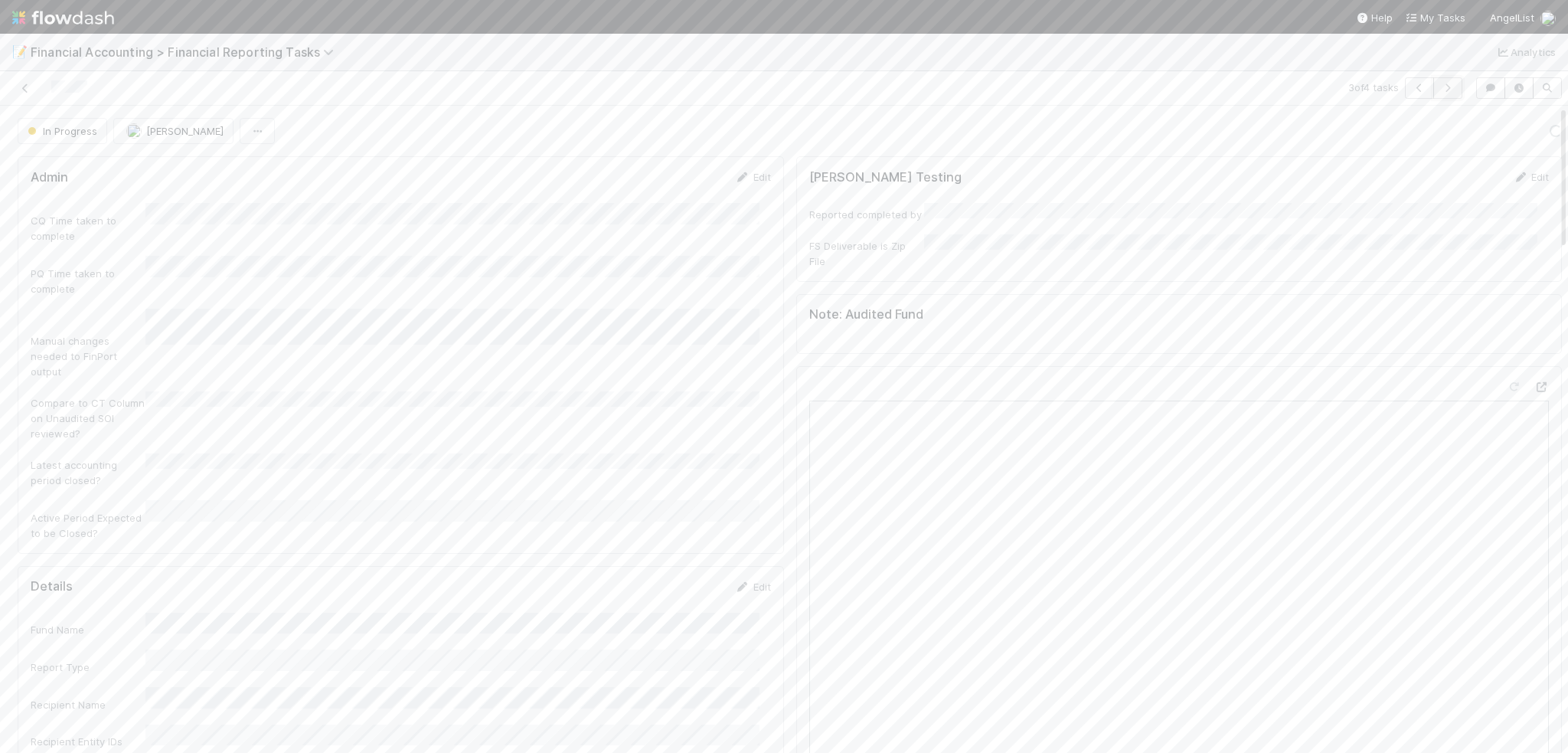
click at [1434, 88] on button "button" at bounding box center [1448, 88] width 29 height 22
click at [737, 177] on icon at bounding box center [742, 177] width 15 height 10
click at [21, 305] on div "Admin Save Cancel CQ Time taken to complete PQ Time taken to complete Manual ch…" at bounding box center [401, 381] width 766 height 449
click at [181, 564] on div "No" at bounding box center [455, 562] width 608 height 27
click at [668, 186] on button "Save" at bounding box center [690, 182] width 43 height 26
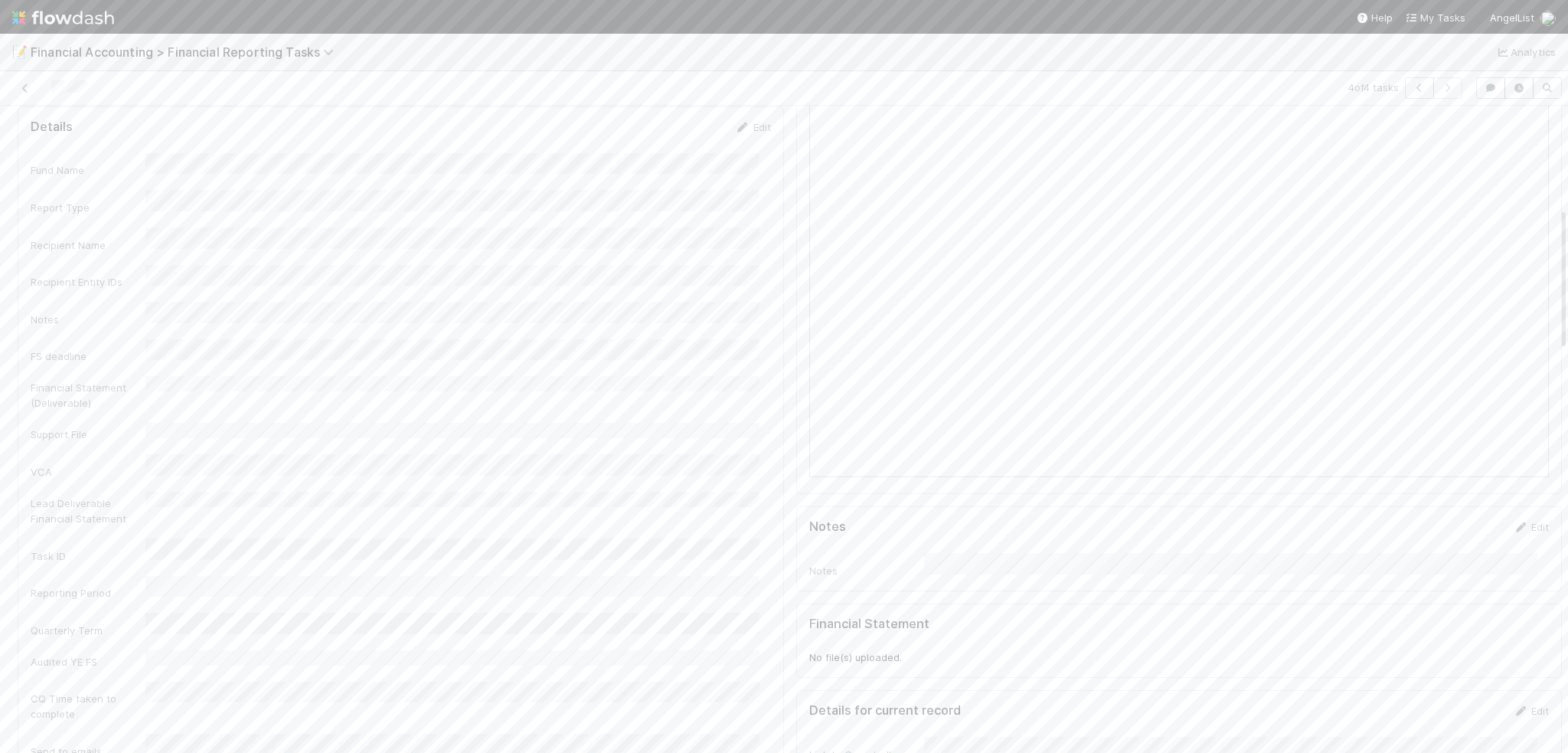
scroll to position [230, 0]
click at [735, 353] on icon at bounding box center [742, 358] width 15 height 10
click at [668, 426] on button "Save" at bounding box center [690, 439] width 43 height 26
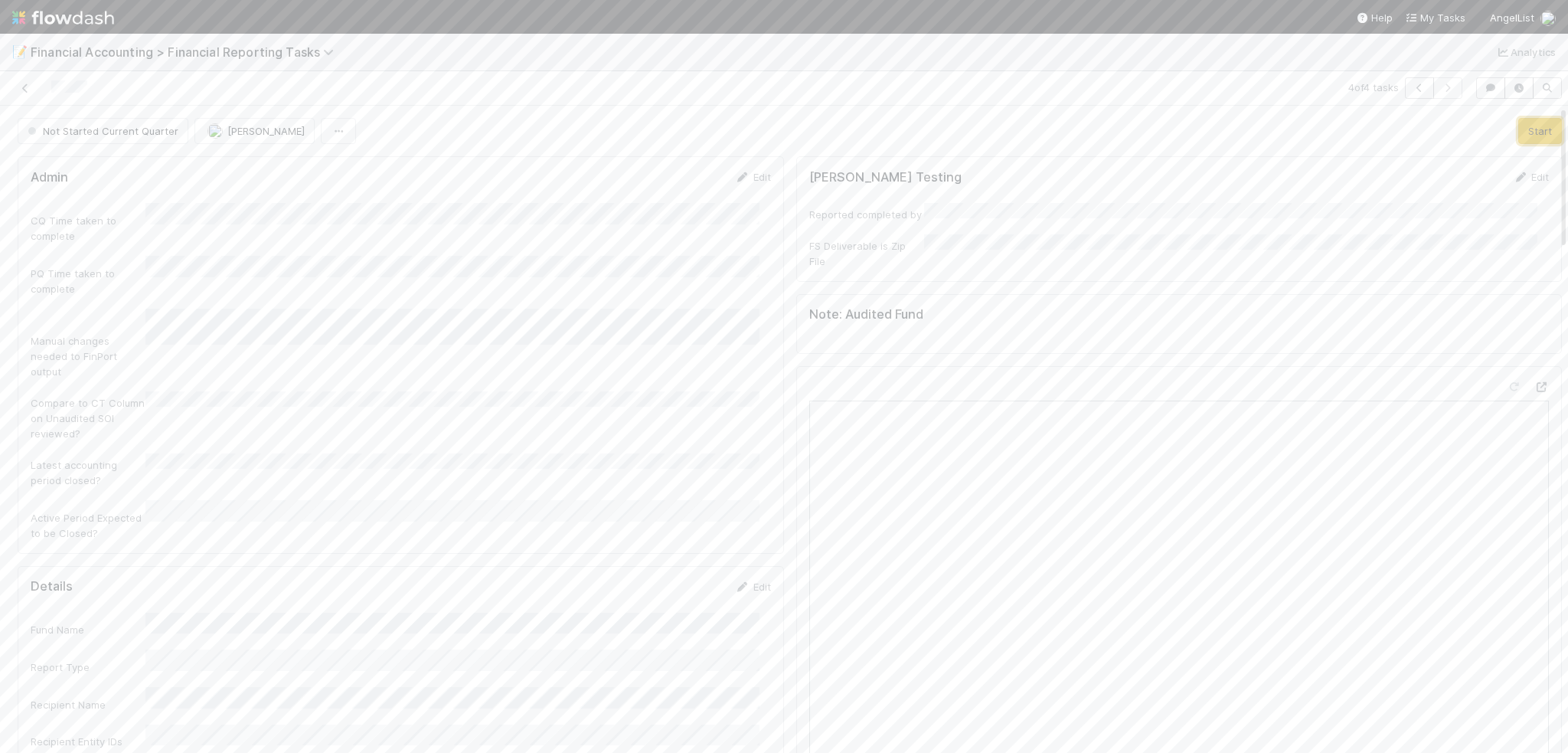
click at [1519, 124] on button "Start" at bounding box center [1541, 131] width 43 height 26
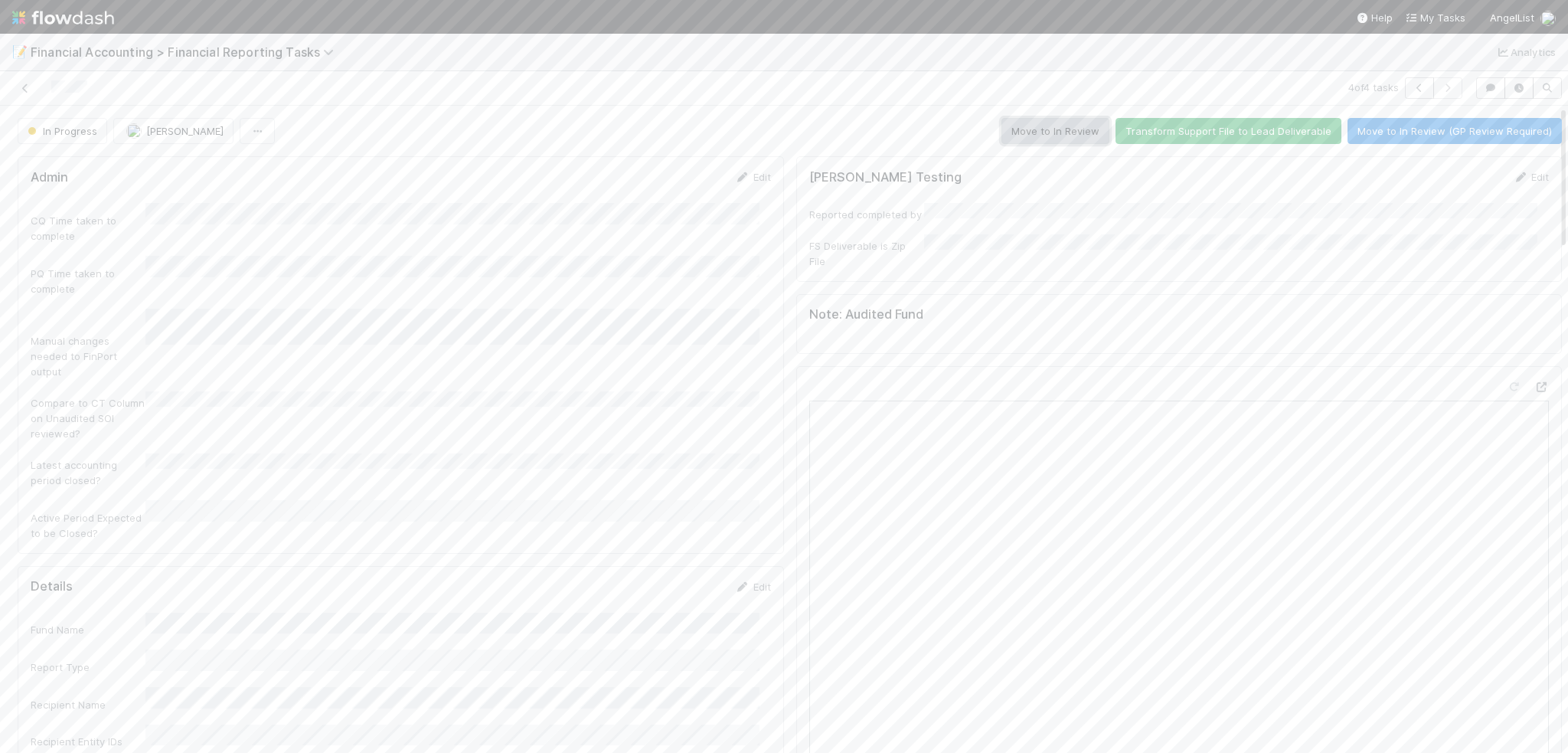
click at [1035, 129] on button "Move to In Review" at bounding box center [1055, 131] width 108 height 26
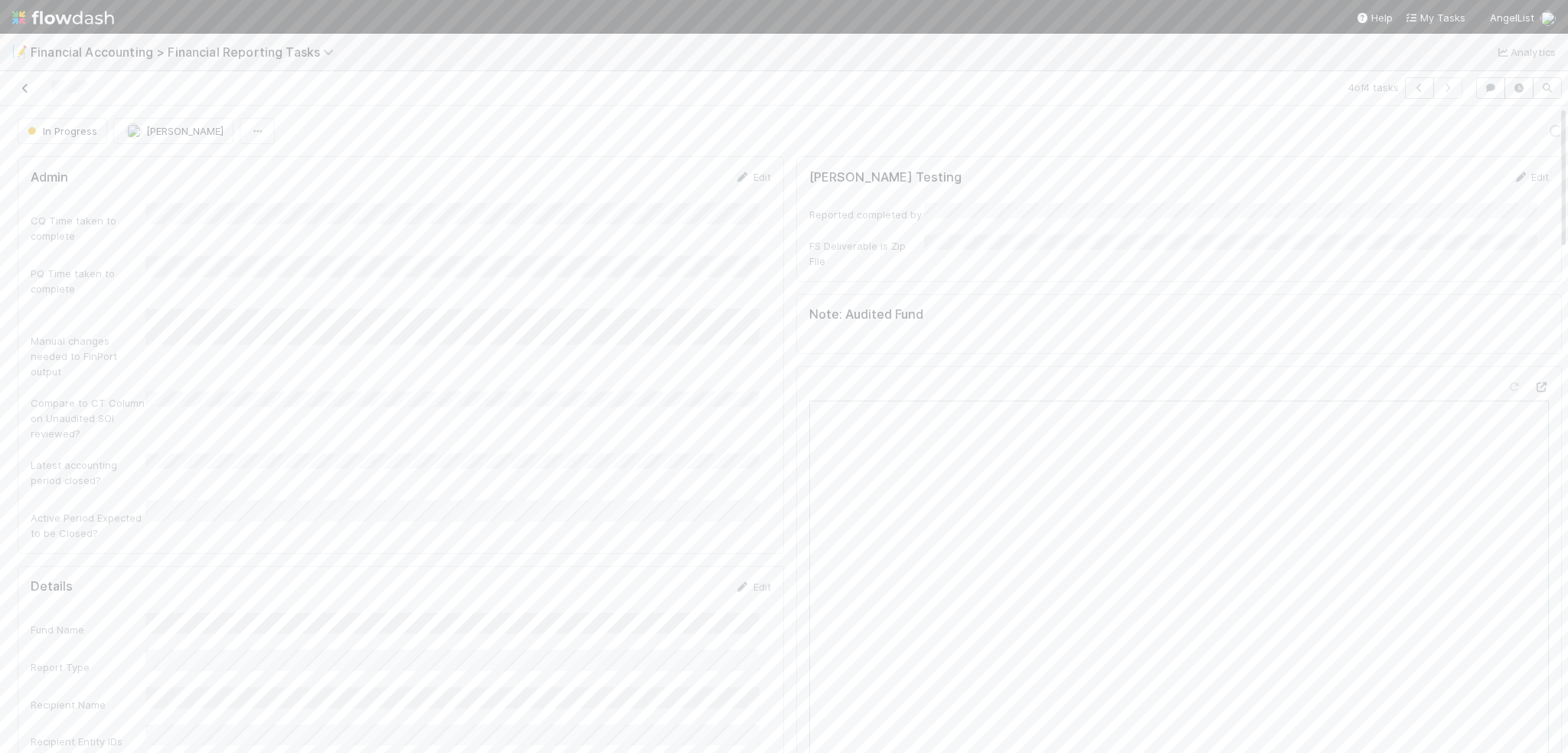
click at [23, 86] on icon at bounding box center [25, 89] width 15 height 10
